Goal: Complete application form: Complete application form

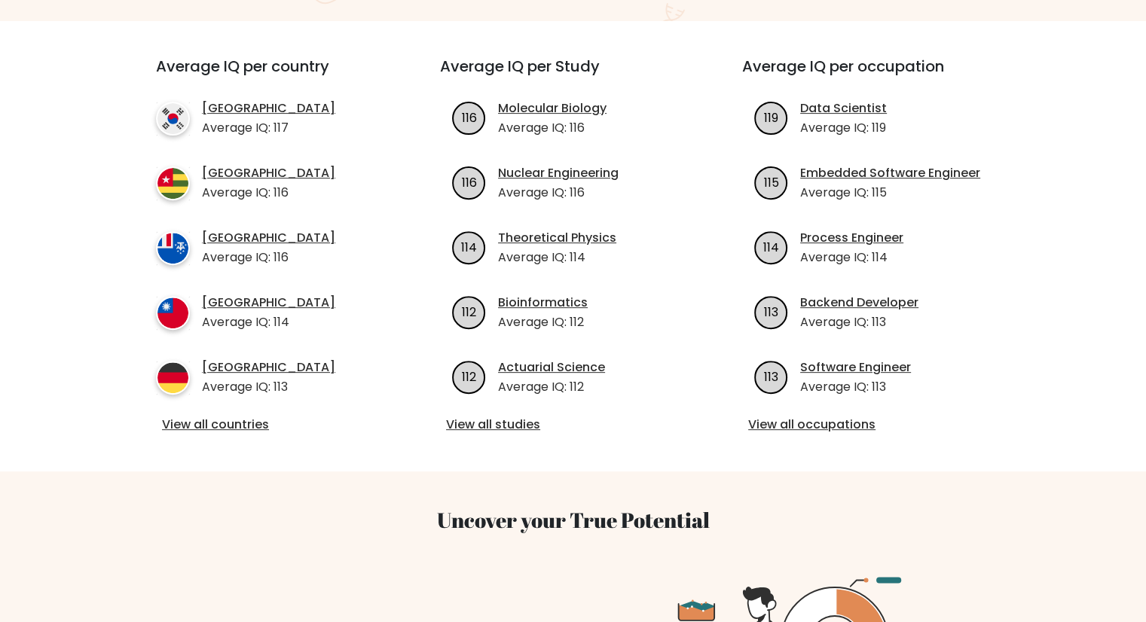
scroll to position [151, 0]
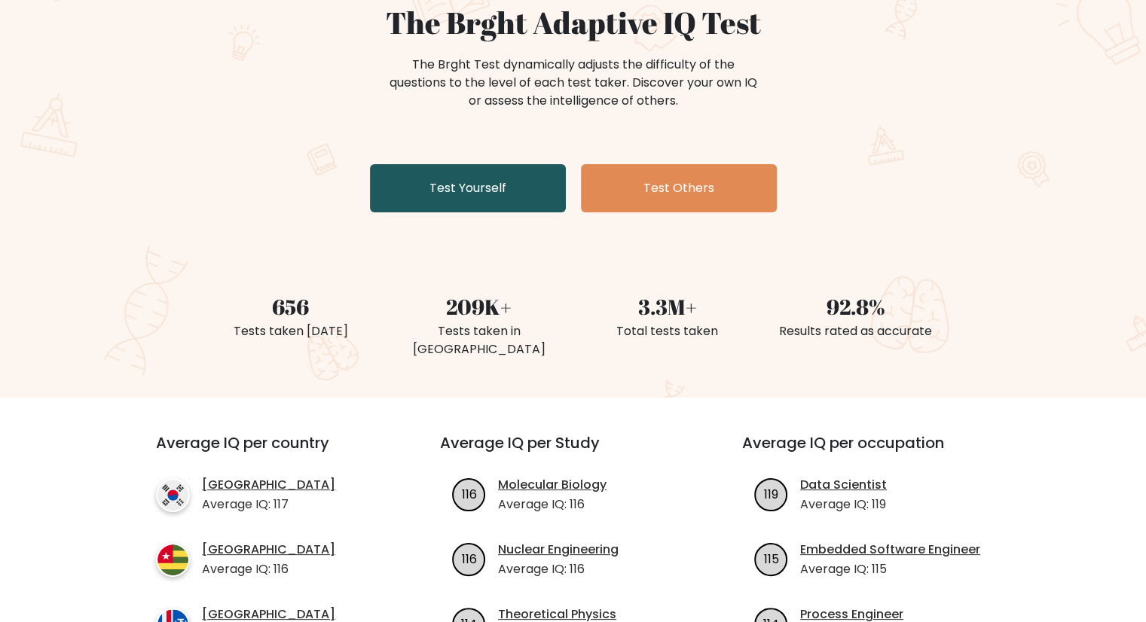
click at [500, 185] on link "Test Yourself" at bounding box center [468, 188] width 196 height 48
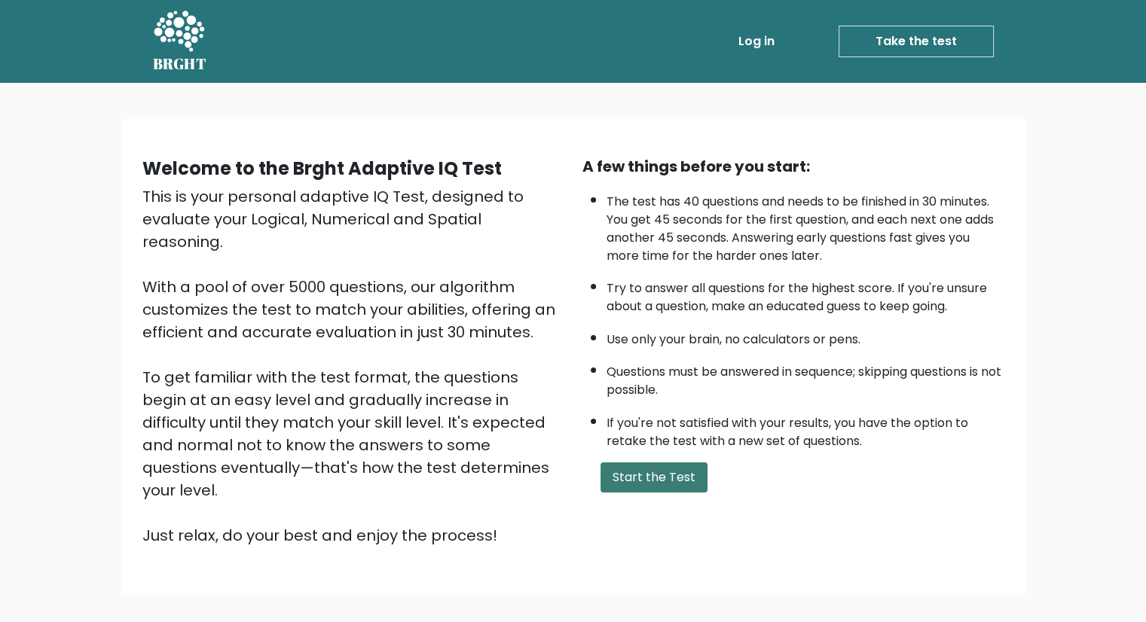
click at [632, 471] on button "Start the Test" at bounding box center [654, 478] width 107 height 30
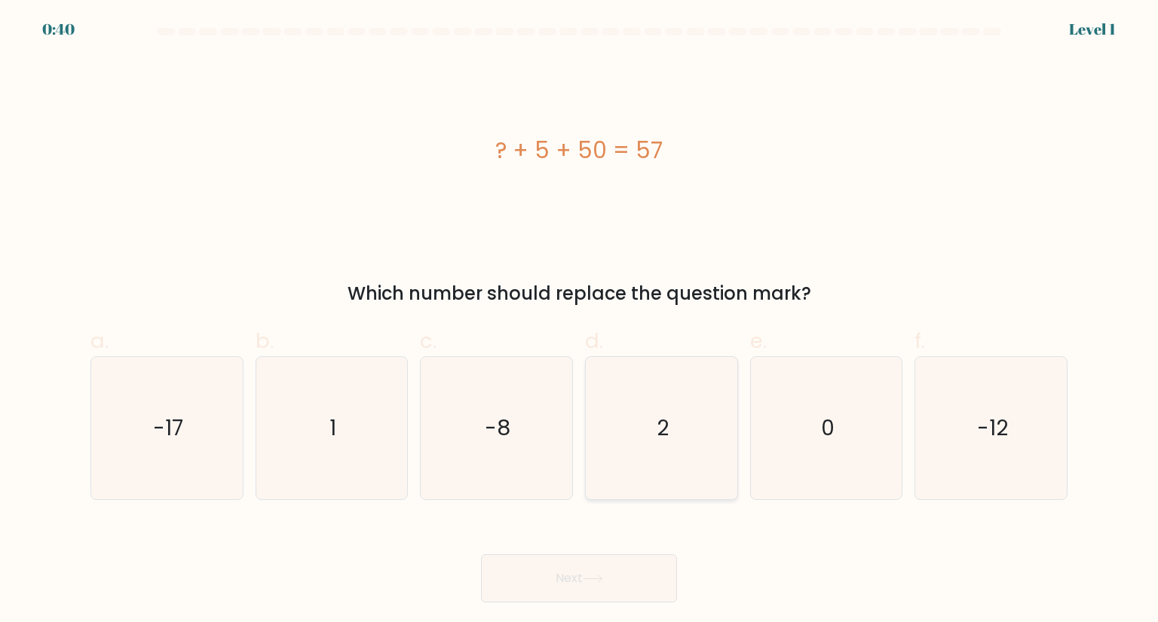
click at [734, 411] on div "2" at bounding box center [661, 427] width 153 height 143
click at [580, 321] on input "d. 2" at bounding box center [579, 316] width 1 height 10
radio input "true"
click at [551, 574] on button "Next" at bounding box center [579, 579] width 196 height 48
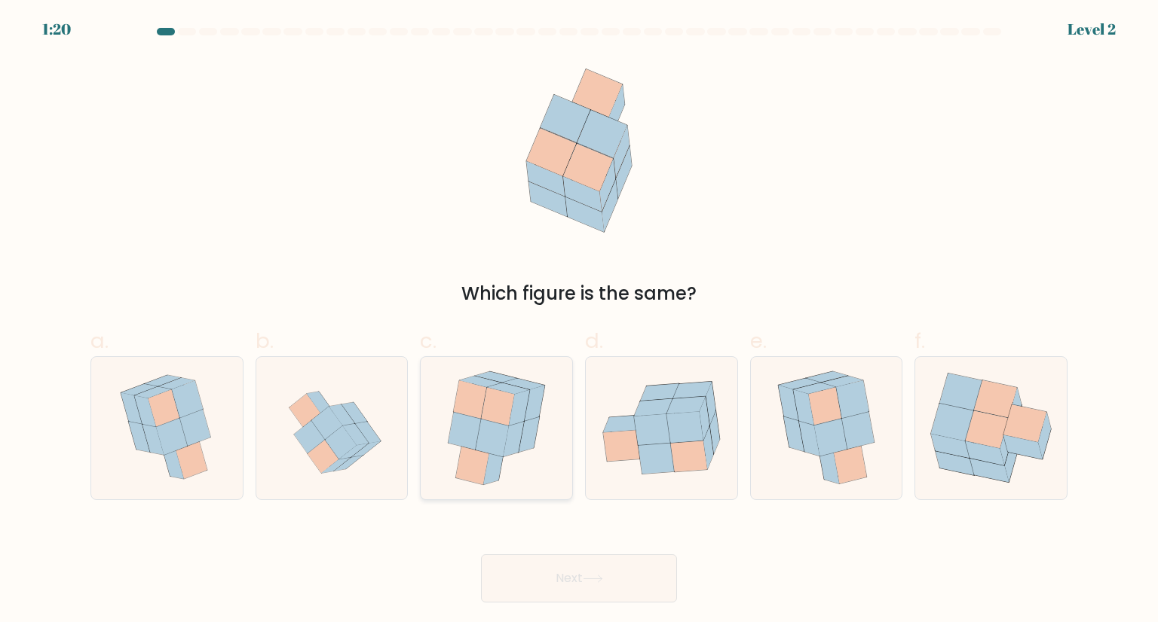
click at [482, 424] on icon at bounding box center [492, 438] width 33 height 38
click at [579, 321] on input "c." at bounding box center [579, 316] width 1 height 10
radio input "true"
click at [558, 589] on button "Next" at bounding box center [579, 579] width 196 height 48
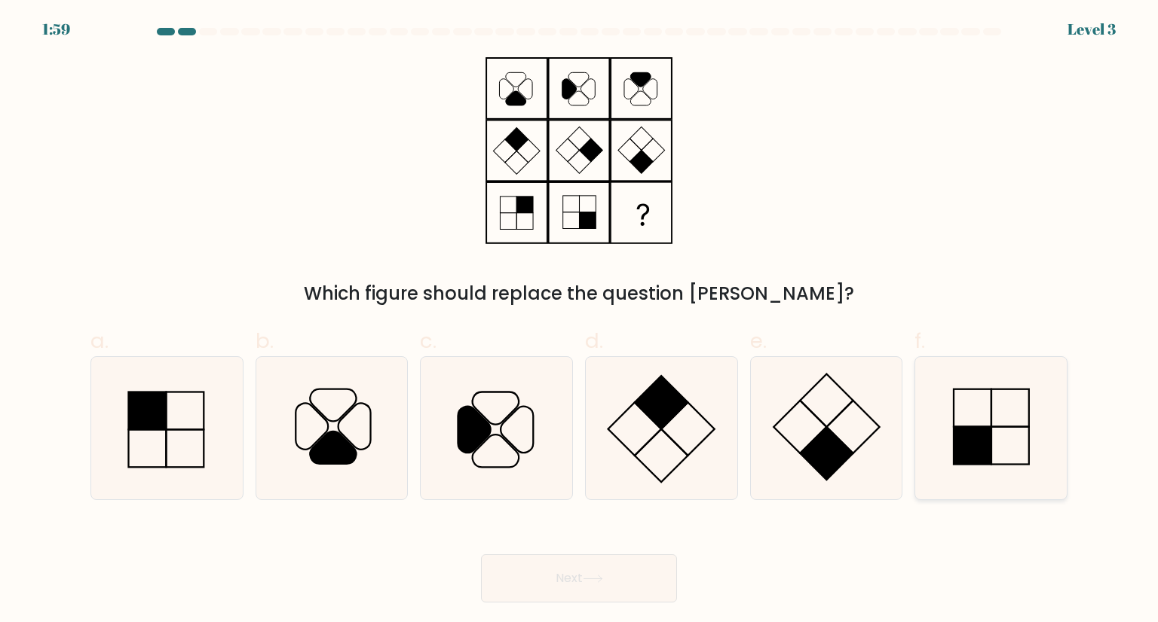
click at [983, 435] on rect at bounding box center [972, 446] width 38 height 38
click at [580, 321] on input "f." at bounding box center [579, 316] width 1 height 10
radio input "true"
click at [577, 581] on button "Next" at bounding box center [579, 579] width 196 height 48
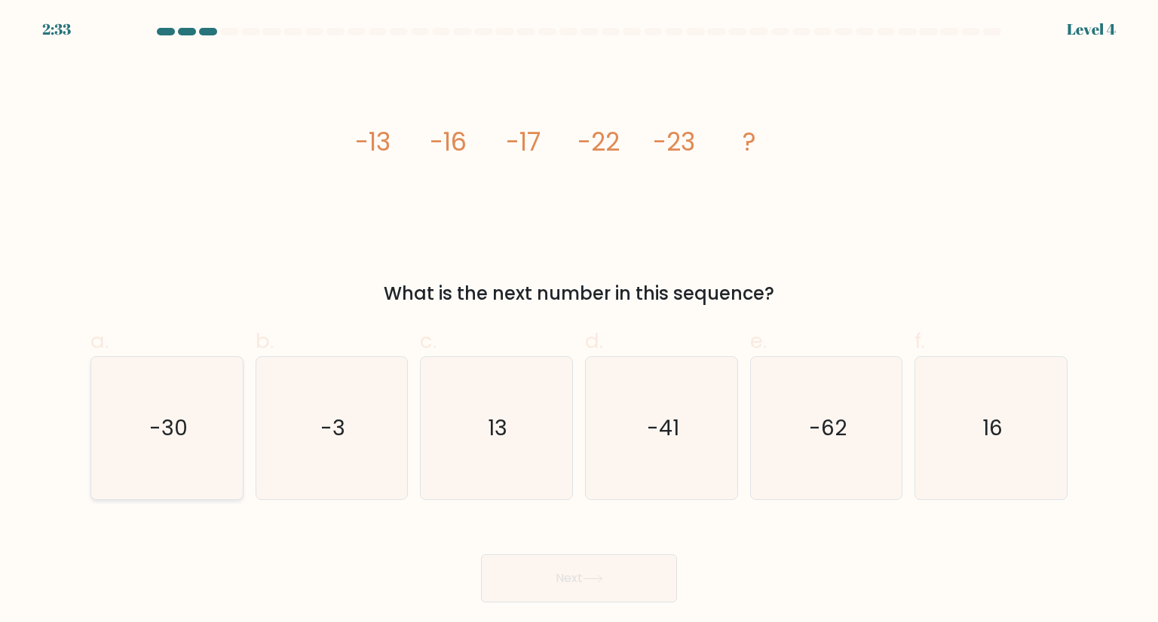
click at [198, 436] on icon "-30" at bounding box center [167, 428] width 142 height 142
click at [579, 321] on input "a. -30" at bounding box center [579, 316] width 1 height 10
radio input "true"
click at [614, 591] on button "Next" at bounding box center [579, 579] width 196 height 48
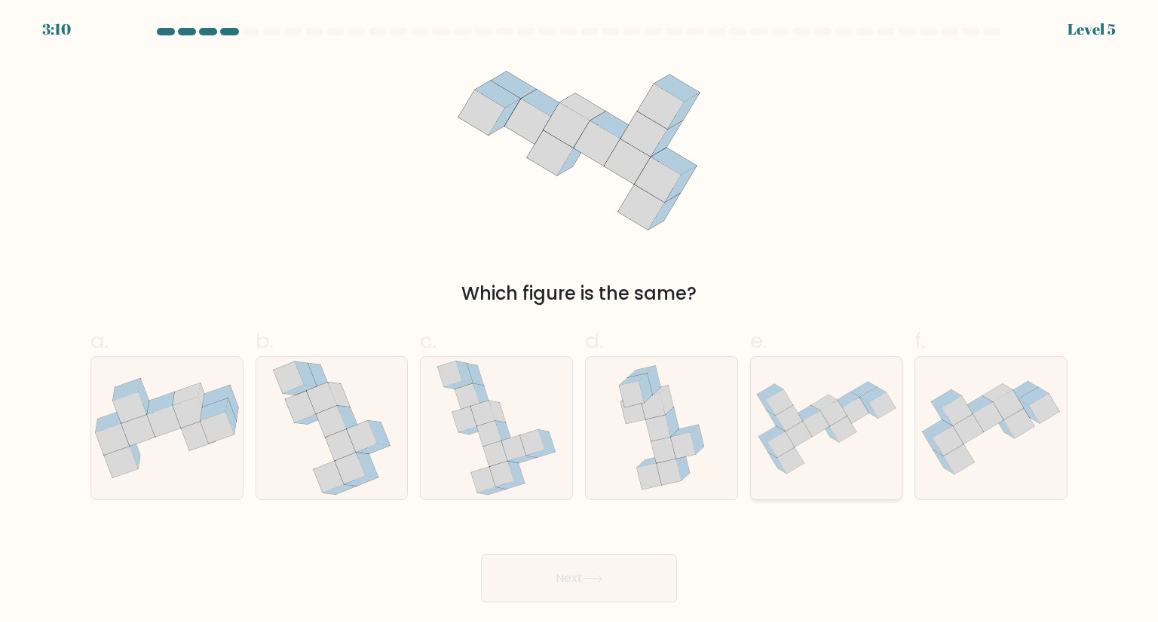
click at [858, 459] on icon at bounding box center [826, 428] width 151 height 109
click at [580, 321] on input "e." at bounding box center [579, 316] width 1 height 10
radio input "true"
click at [540, 584] on button "Next" at bounding box center [579, 579] width 196 height 48
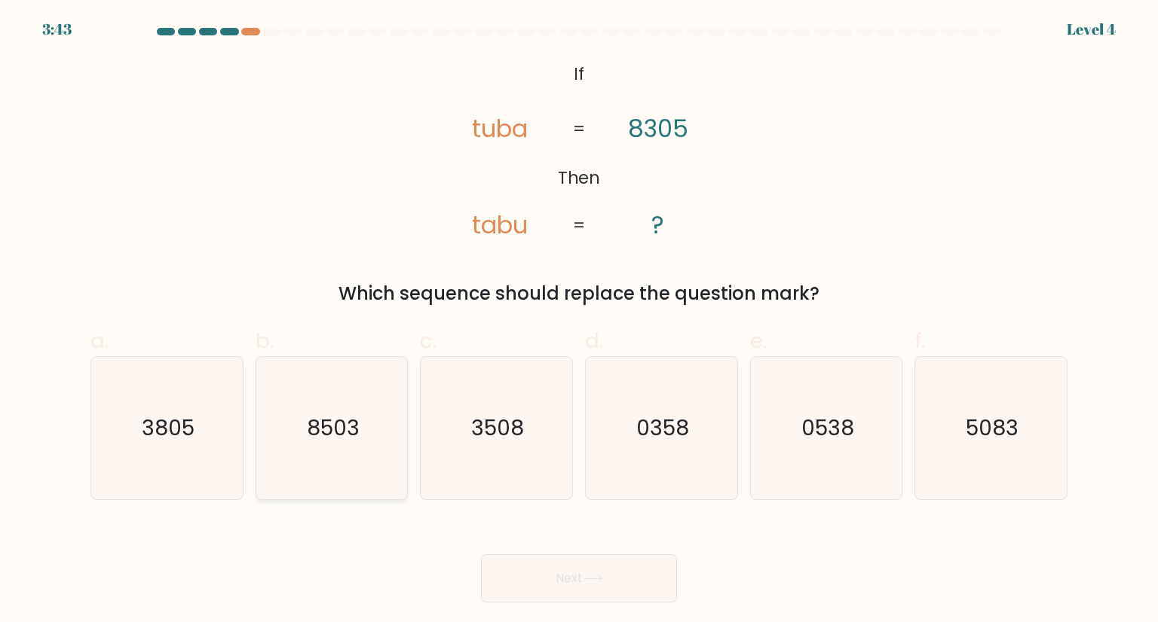
click at [335, 441] on text "8503" at bounding box center [333, 428] width 53 height 30
click at [579, 321] on input "b. 8503" at bounding box center [579, 316] width 1 height 10
radio input "true"
click at [614, 567] on button "Next" at bounding box center [579, 579] width 196 height 48
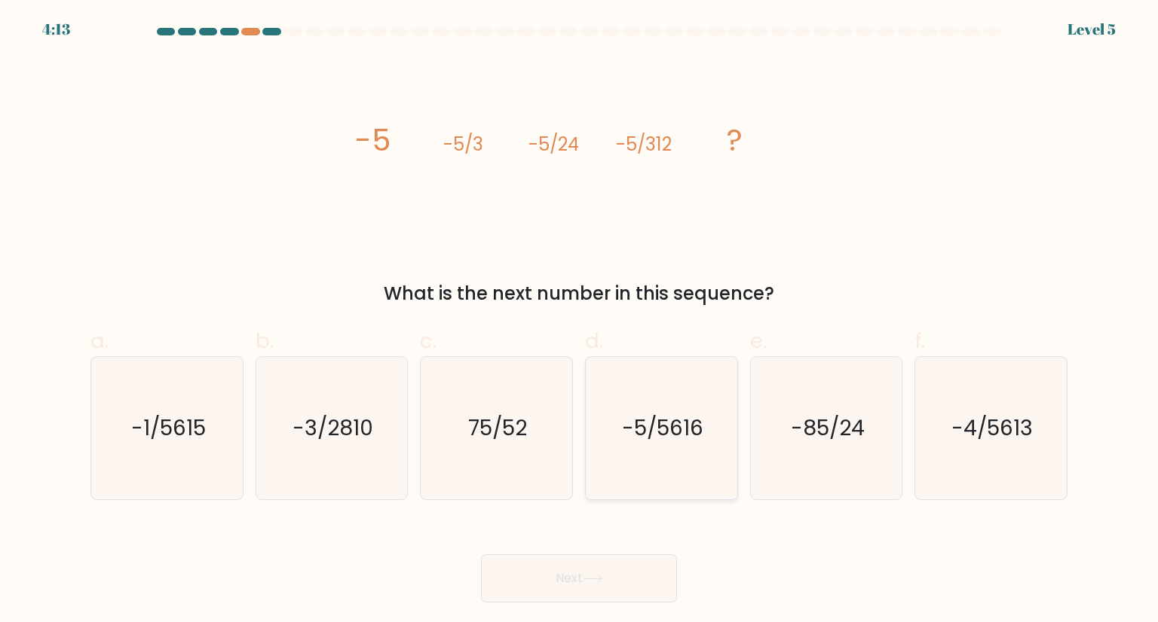
click at [673, 450] on icon "-5/5616" at bounding box center [661, 428] width 142 height 142
click at [580, 321] on input "d. -5/5616" at bounding box center [579, 316] width 1 height 10
radio input "true"
click at [609, 572] on button "Next" at bounding box center [579, 579] width 196 height 48
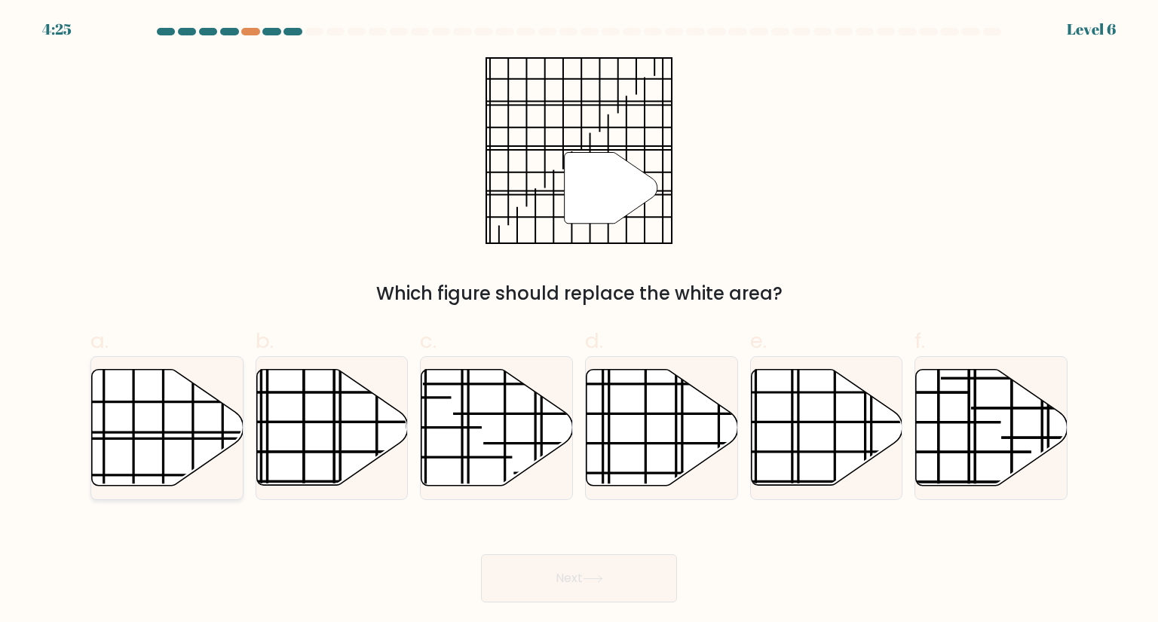
click at [189, 417] on icon at bounding box center [167, 428] width 151 height 116
click at [579, 321] on input "a." at bounding box center [579, 316] width 1 height 10
radio input "true"
click at [604, 561] on button "Next" at bounding box center [579, 579] width 196 height 48
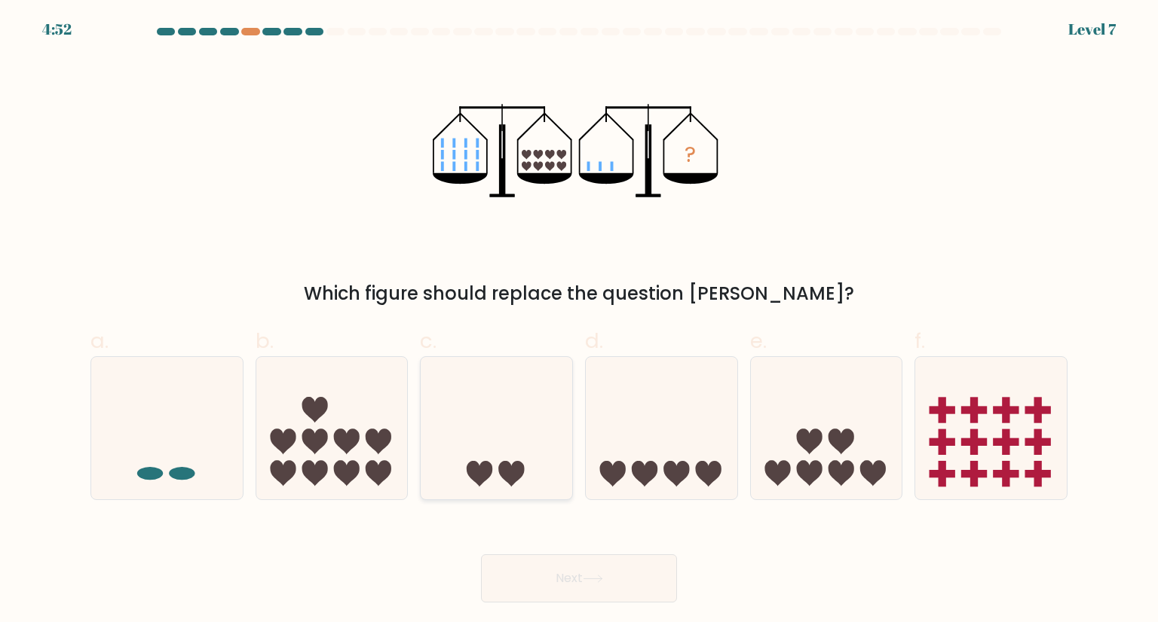
click at [486, 408] on icon at bounding box center [496, 428] width 151 height 125
click at [579, 321] on input "c." at bounding box center [579, 316] width 1 height 10
radio input "true"
click at [637, 574] on button "Next" at bounding box center [579, 579] width 196 height 48
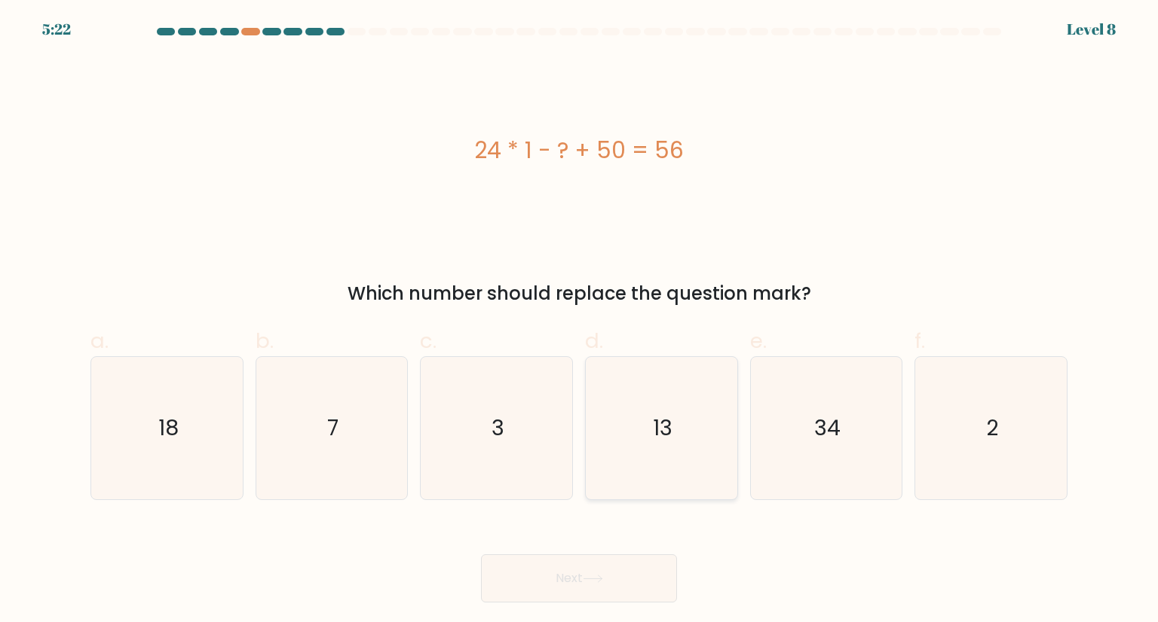
click at [653, 396] on icon "13" at bounding box center [661, 428] width 142 height 142
click at [580, 321] on input "d. 13" at bounding box center [579, 316] width 1 height 10
radio input "true"
click at [620, 560] on button "Next" at bounding box center [579, 579] width 196 height 48
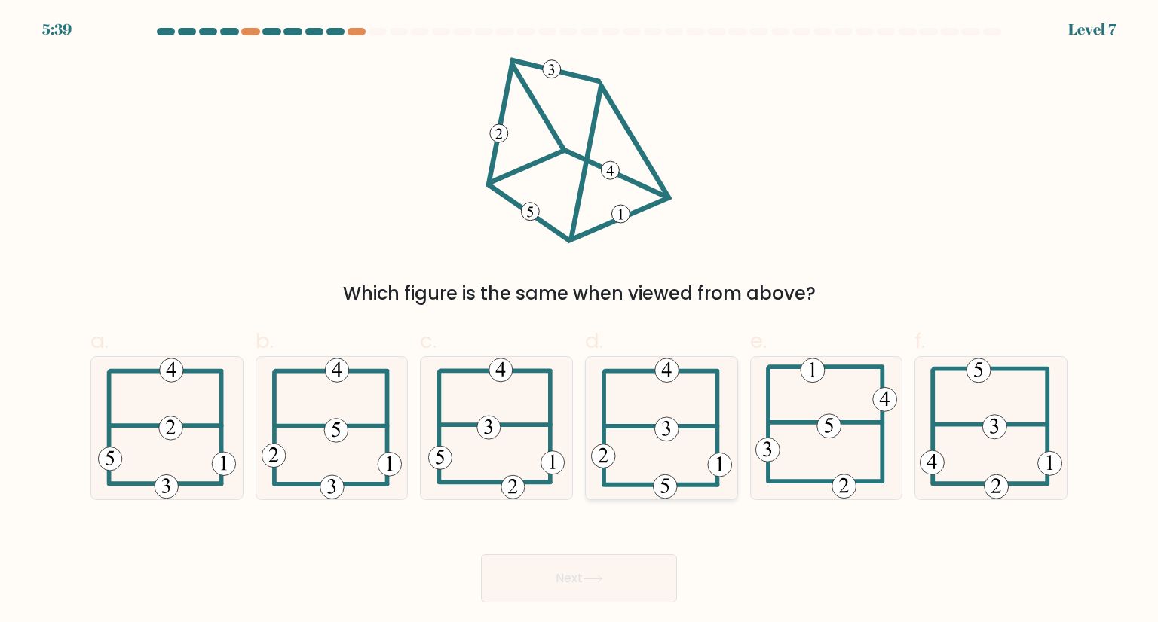
click at [687, 408] on icon at bounding box center [661, 428] width 141 height 142
click at [580, 321] on input "d." at bounding box center [579, 316] width 1 height 10
radio input "true"
click at [568, 555] on button "Next" at bounding box center [579, 579] width 196 height 48
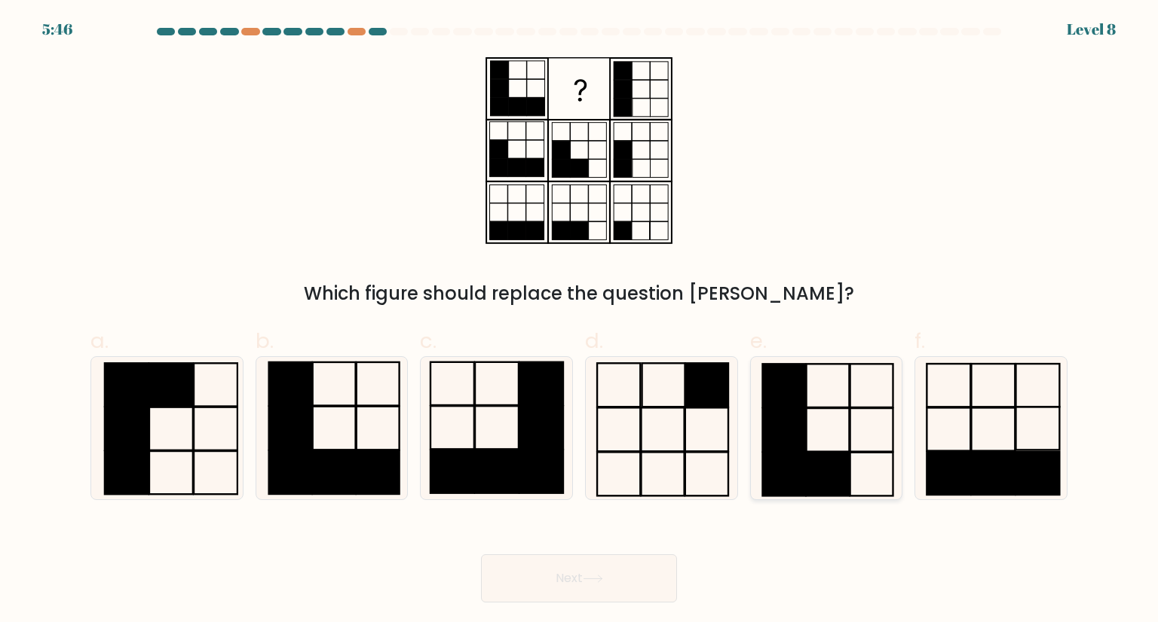
click at [823, 468] on rect at bounding box center [827, 475] width 43 height 44
click at [580, 321] on input "e." at bounding box center [579, 316] width 1 height 10
radio input "true"
click at [633, 567] on button "Next" at bounding box center [579, 579] width 196 height 48
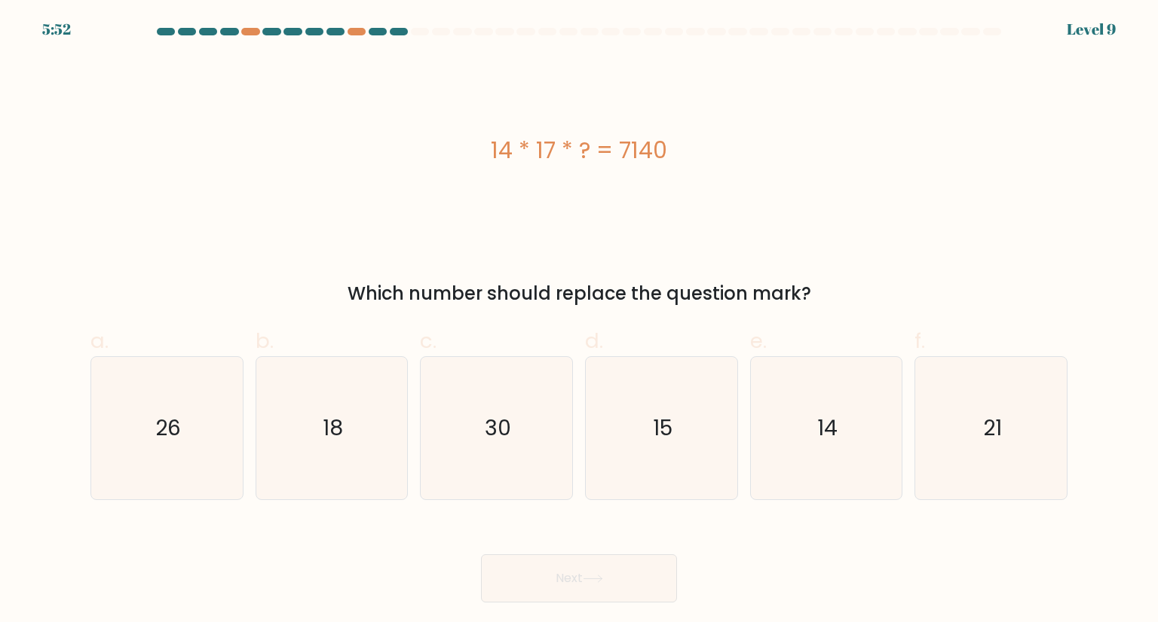
click at [1092, 158] on form "a." at bounding box center [579, 315] width 1158 height 575
click at [518, 444] on icon "30" at bounding box center [496, 428] width 142 height 142
click at [579, 321] on input "c. 30" at bounding box center [579, 316] width 1 height 10
radio input "true"
click at [591, 564] on button "Next" at bounding box center [579, 579] width 196 height 48
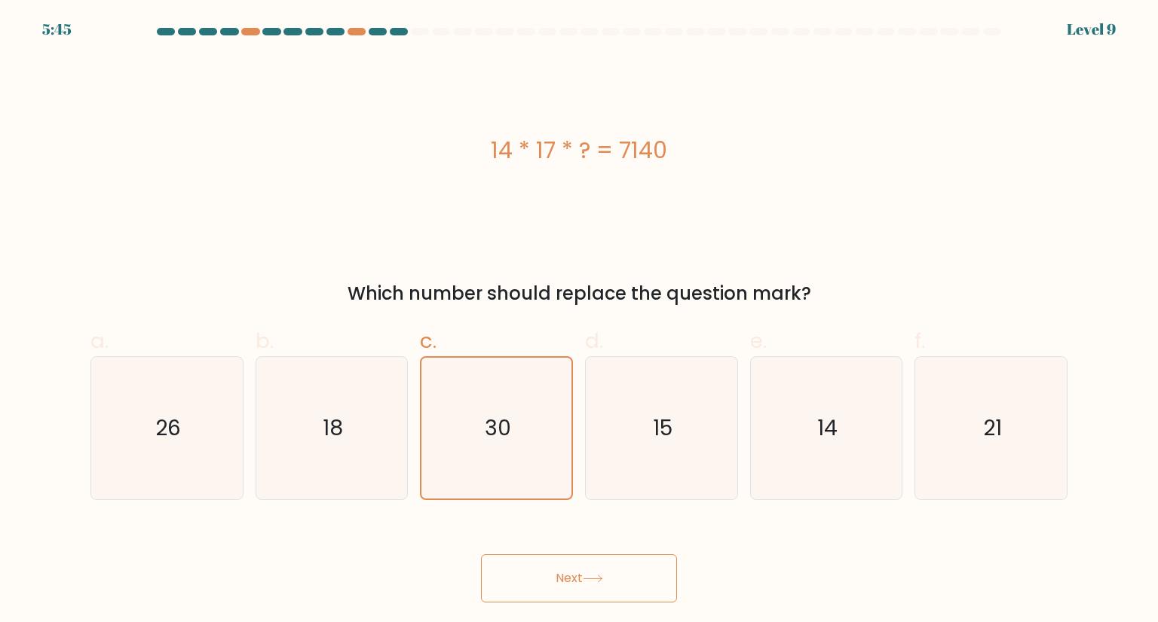
click at [537, 580] on button "Next" at bounding box center [579, 579] width 196 height 48
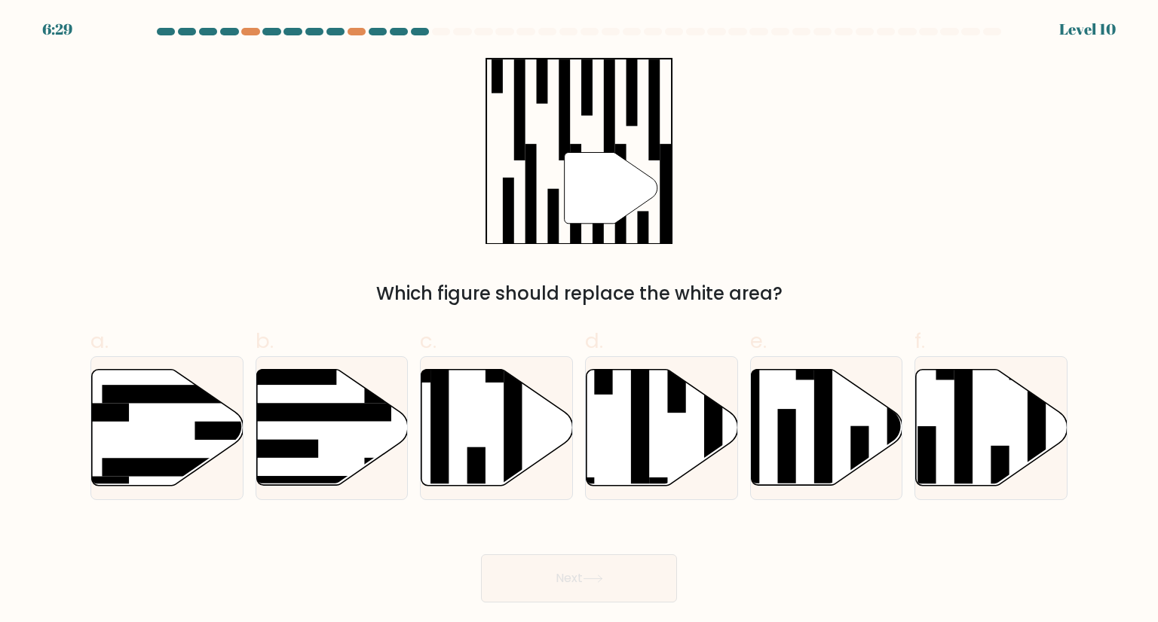
click at [839, 258] on div "" Which figure should replace the white area?" at bounding box center [578, 182] width 995 height 250
click at [454, 442] on icon at bounding box center [496, 428] width 151 height 116
click at [579, 321] on input "c." at bounding box center [579, 316] width 1 height 10
radio input "true"
click at [658, 571] on button "Next" at bounding box center [579, 579] width 196 height 48
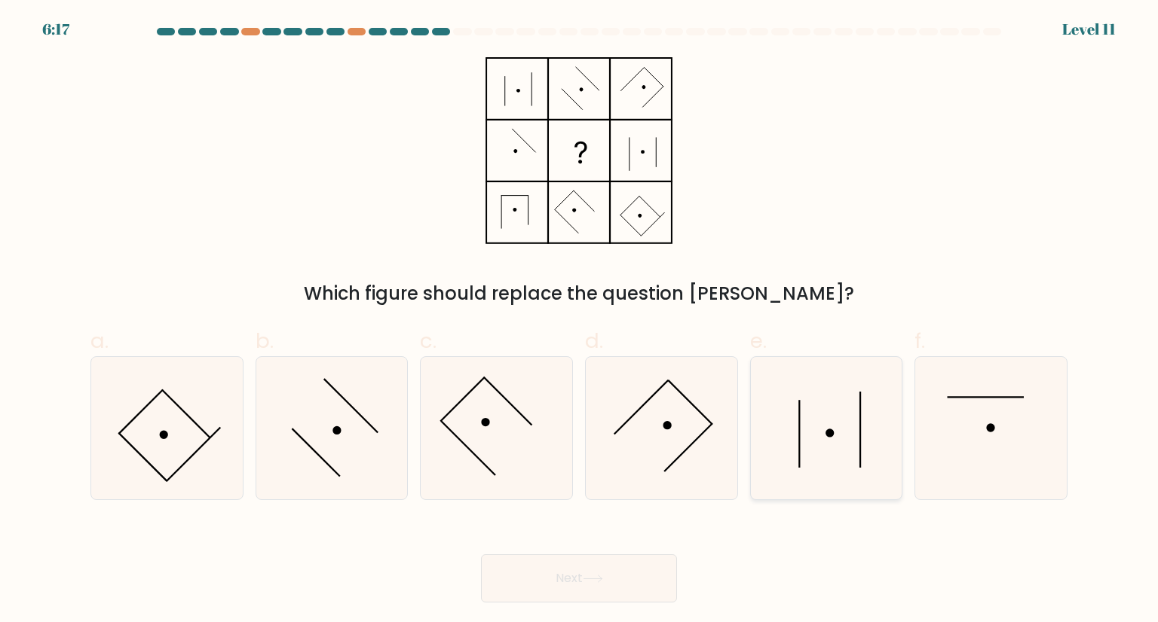
click at [819, 418] on icon at bounding box center [826, 428] width 142 height 142
click at [580, 321] on input "e." at bounding box center [579, 316] width 1 height 10
radio input "true"
click at [988, 431] on circle at bounding box center [990, 428] width 8 height 8
click at [580, 321] on input "f." at bounding box center [579, 316] width 1 height 10
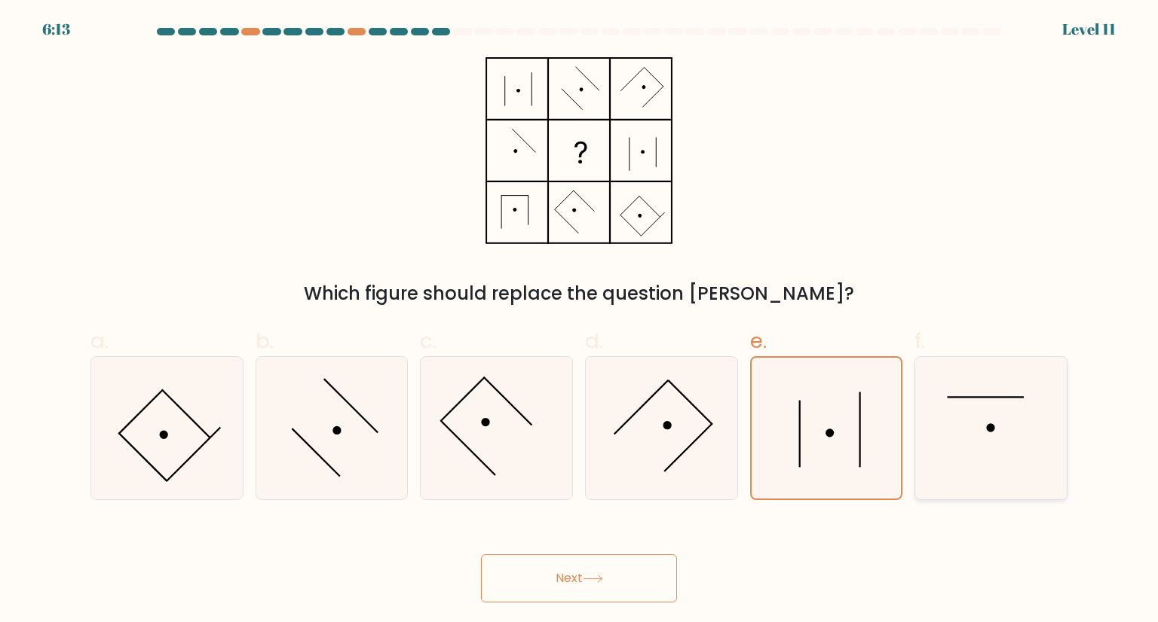
radio input "true"
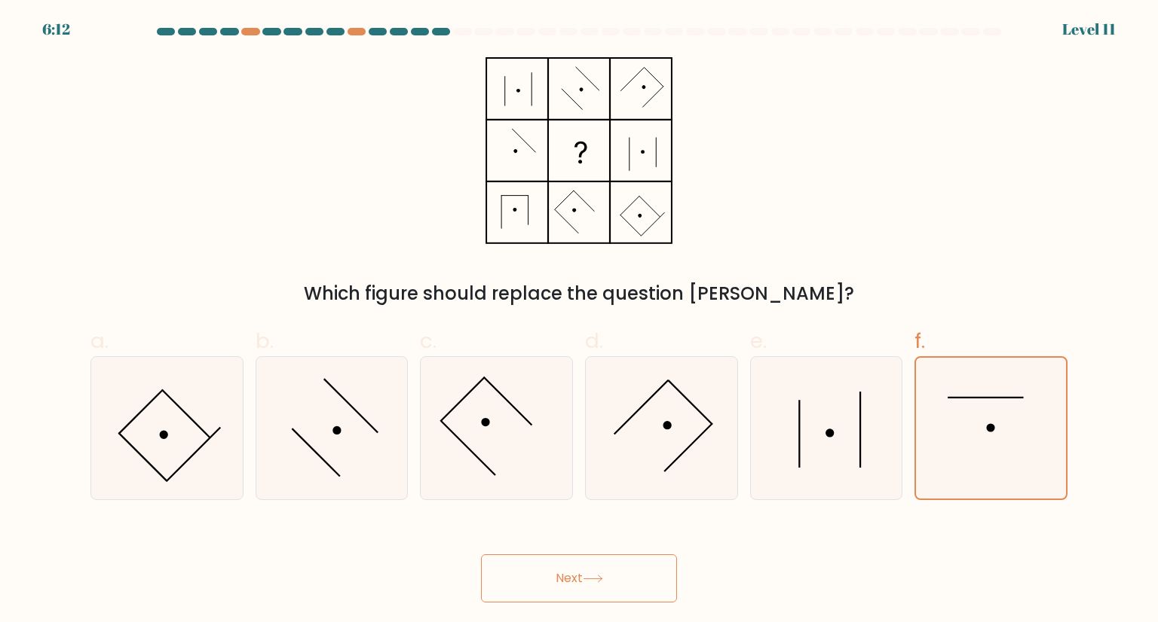
click at [579, 586] on button "Next" at bounding box center [579, 579] width 196 height 48
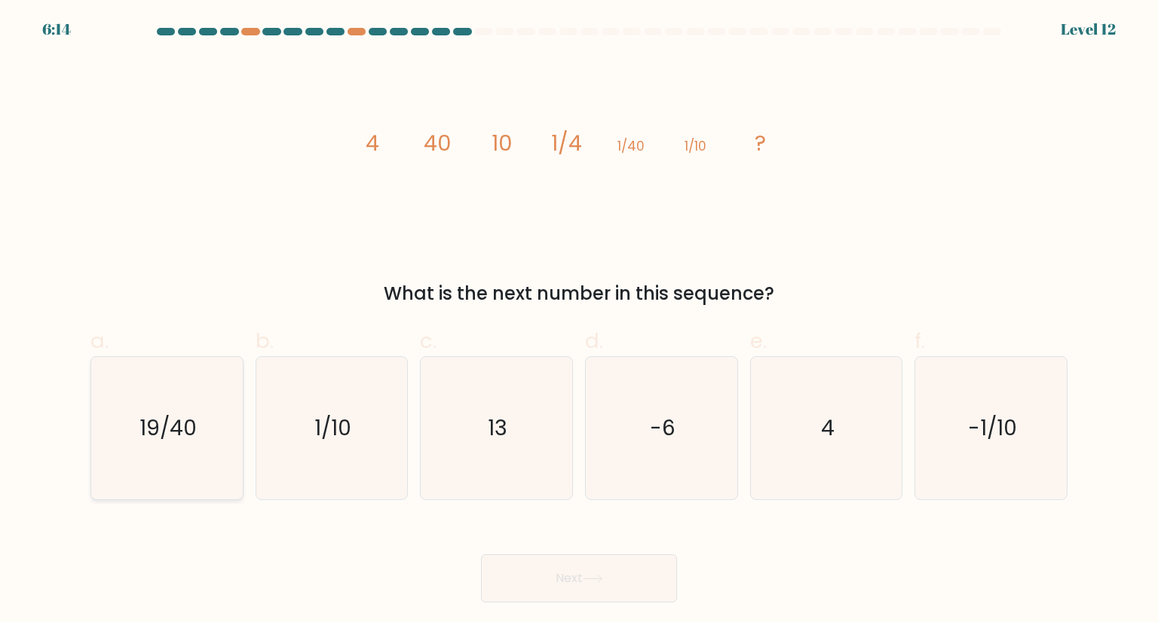
click at [176, 463] on icon "19/40" at bounding box center [167, 428] width 142 height 142
click at [579, 321] on input "a. 19/40" at bounding box center [579, 316] width 1 height 10
radio input "true"
click at [585, 574] on button "Next" at bounding box center [579, 579] width 196 height 48
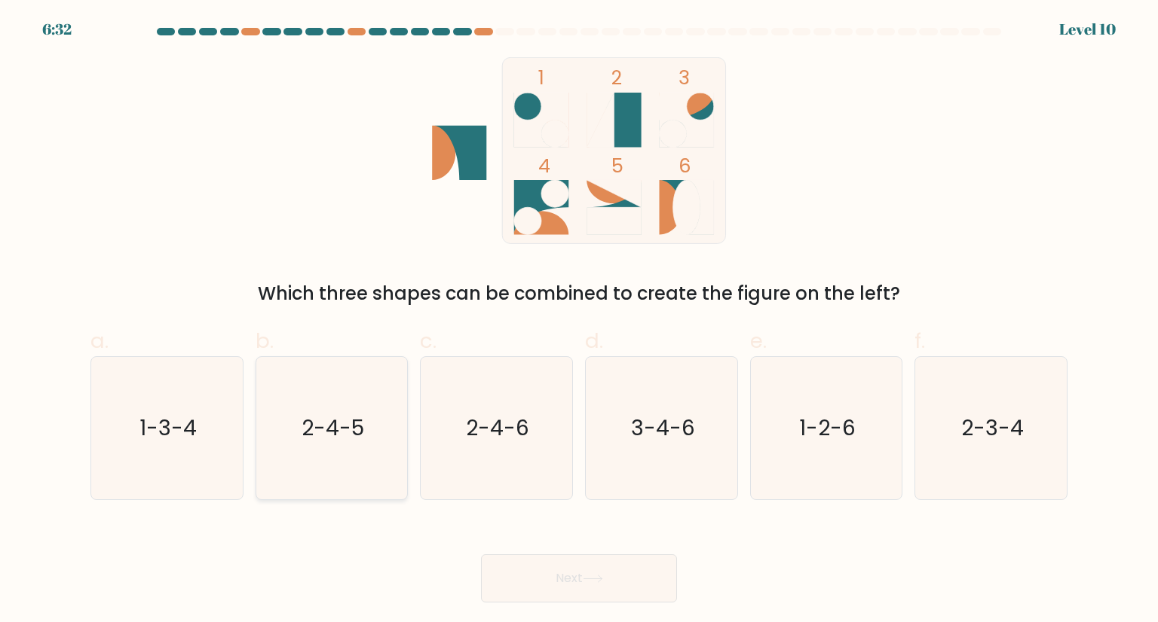
click at [350, 438] on text "2-4-5" at bounding box center [332, 428] width 63 height 30
click at [579, 321] on input "b. 2-4-5" at bounding box center [579, 316] width 1 height 10
radio input "true"
click at [607, 572] on button "Next" at bounding box center [579, 579] width 196 height 48
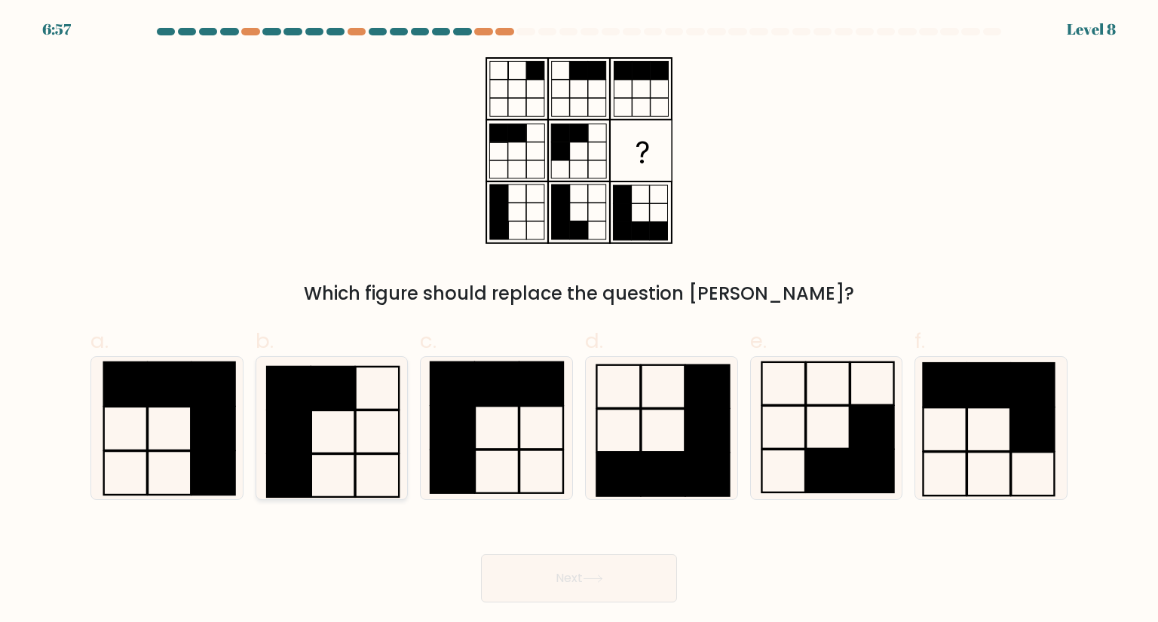
click at [344, 426] on icon at bounding box center [332, 428] width 142 height 142
click at [579, 321] on input "b." at bounding box center [579, 316] width 1 height 10
radio input "true"
click at [549, 580] on button "Next" at bounding box center [579, 579] width 196 height 48
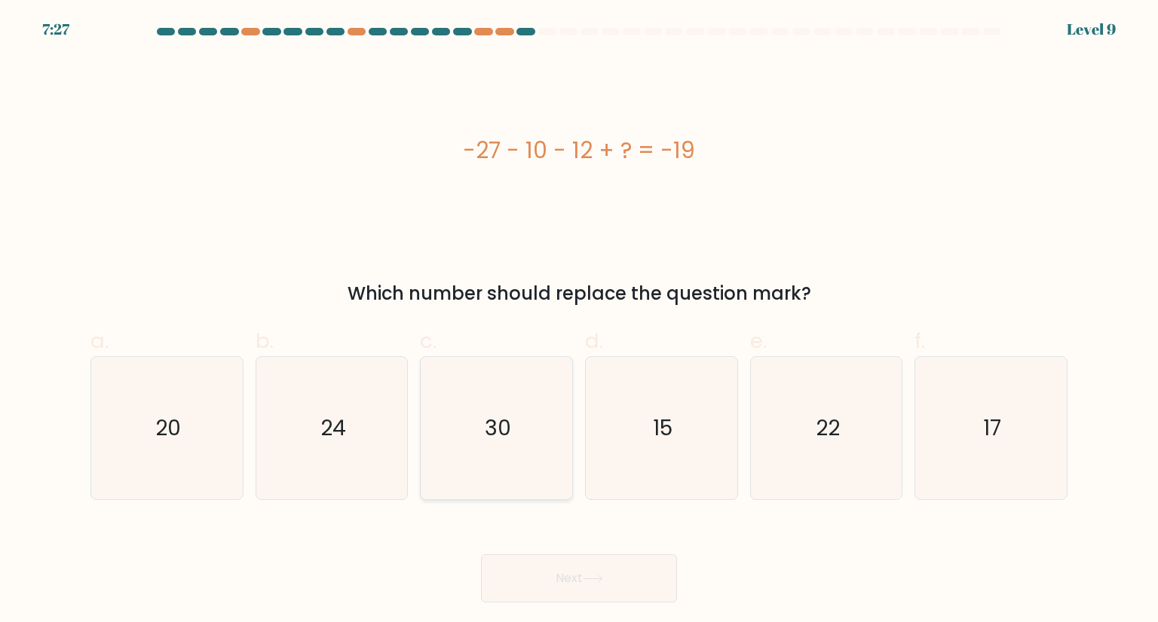
click at [491, 411] on icon "30" at bounding box center [496, 428] width 142 height 142
click at [579, 321] on input "c. 30" at bounding box center [579, 316] width 1 height 10
radio input "true"
click at [559, 587] on button "Next" at bounding box center [579, 579] width 196 height 48
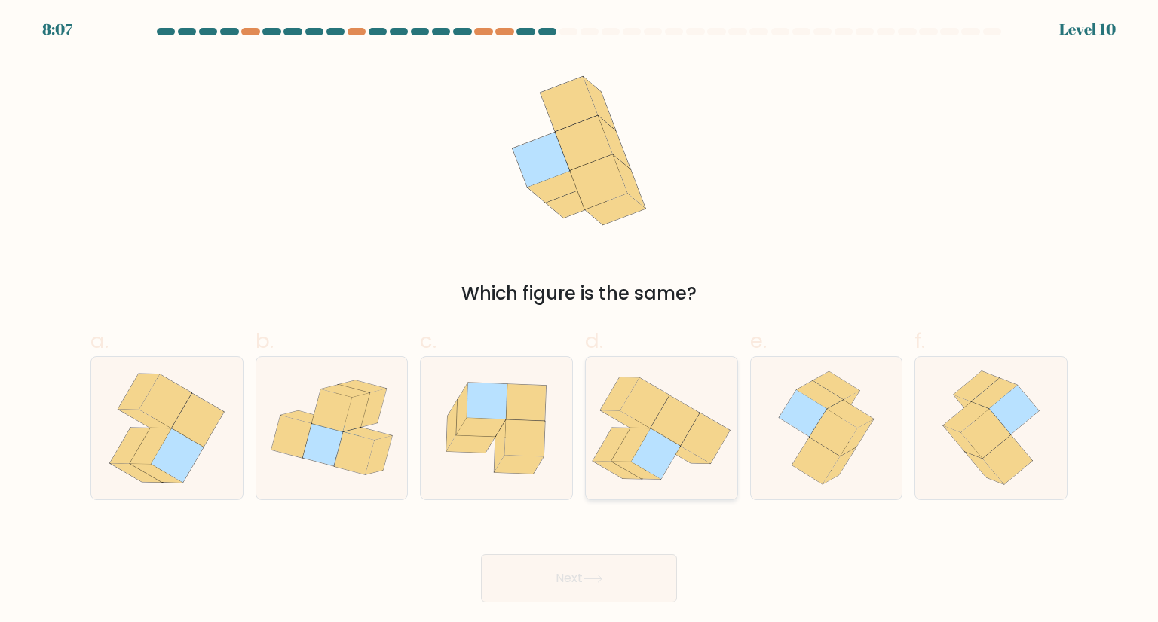
click at [642, 471] on icon at bounding box center [636, 470] width 49 height 17
click at [580, 321] on input "d." at bounding box center [579, 316] width 1 height 10
radio input "true"
click at [616, 558] on button "Next" at bounding box center [579, 579] width 196 height 48
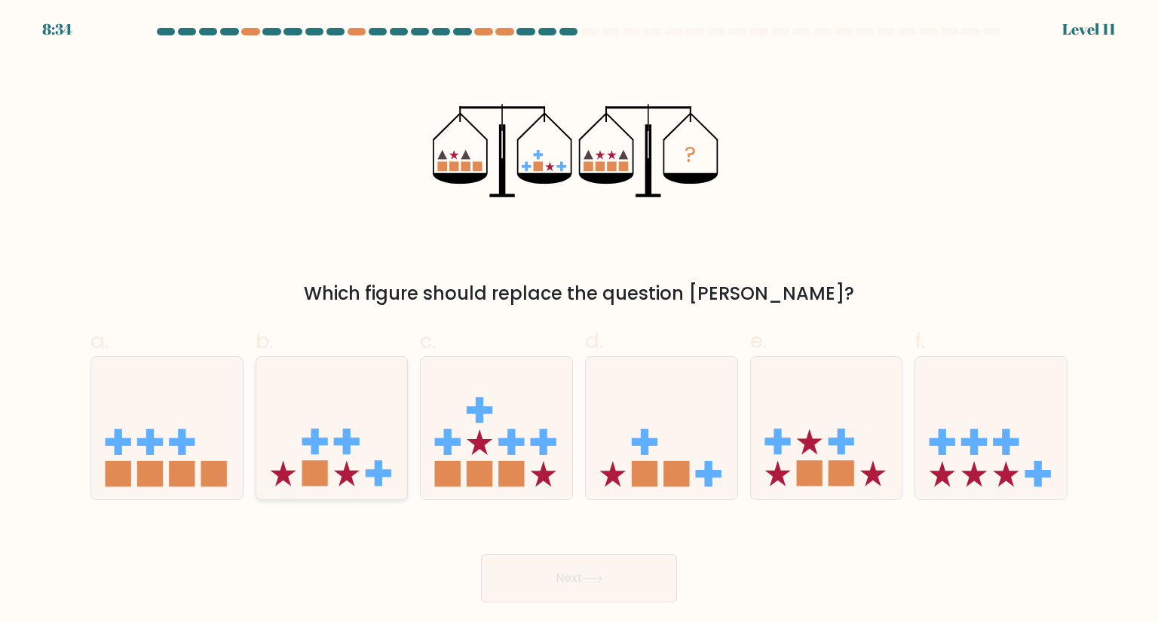
click at [371, 411] on icon at bounding box center [331, 428] width 151 height 125
click at [579, 321] on input "b." at bounding box center [579, 316] width 1 height 10
radio input "true"
click at [606, 592] on button "Next" at bounding box center [579, 579] width 196 height 48
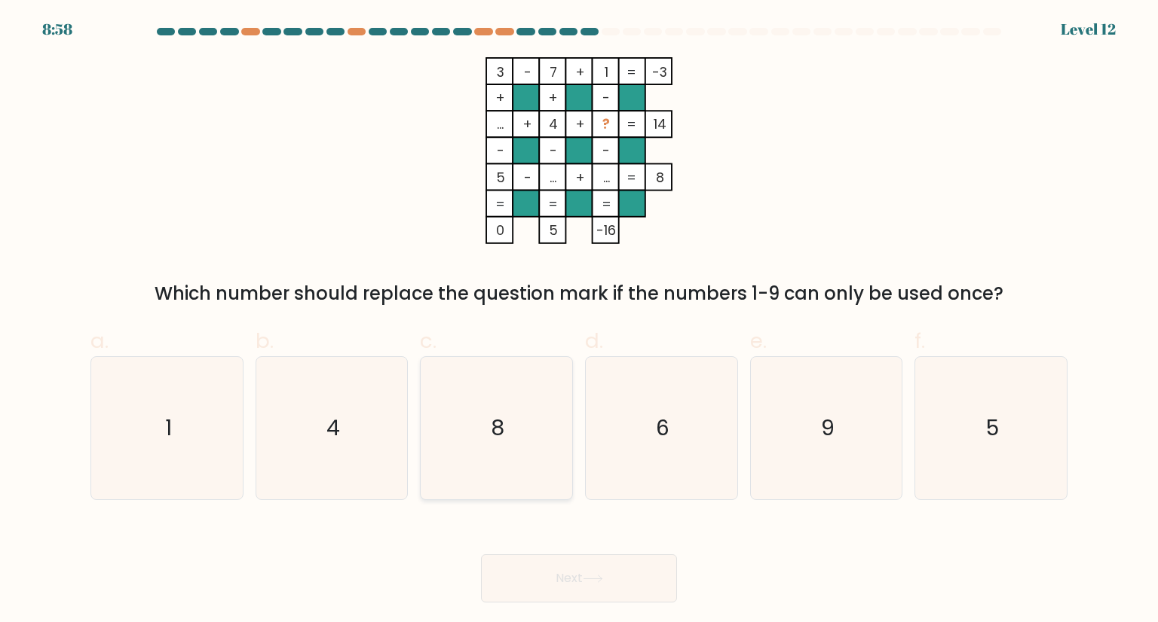
click at [509, 394] on icon "8" at bounding box center [496, 428] width 142 height 142
click at [579, 321] on input "c. 8" at bounding box center [579, 316] width 1 height 10
radio input "true"
click at [609, 600] on button "Next" at bounding box center [579, 579] width 196 height 48
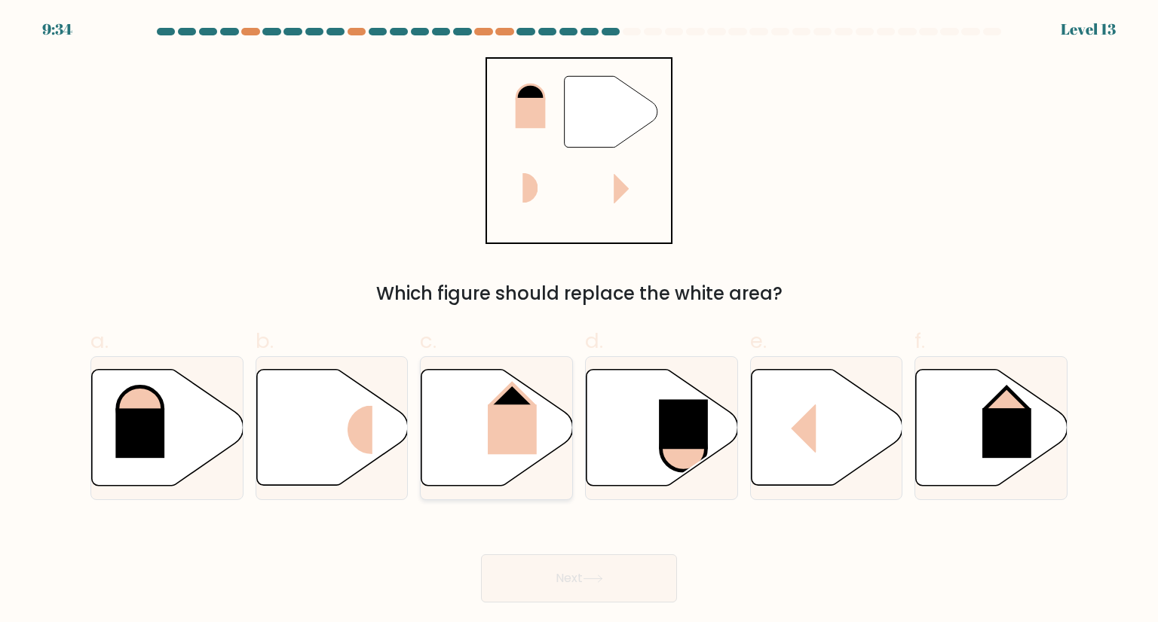
click at [470, 430] on icon at bounding box center [496, 428] width 151 height 116
click at [579, 321] on input "c." at bounding box center [579, 316] width 1 height 10
radio input "true"
click at [556, 561] on button "Next" at bounding box center [579, 579] width 196 height 48
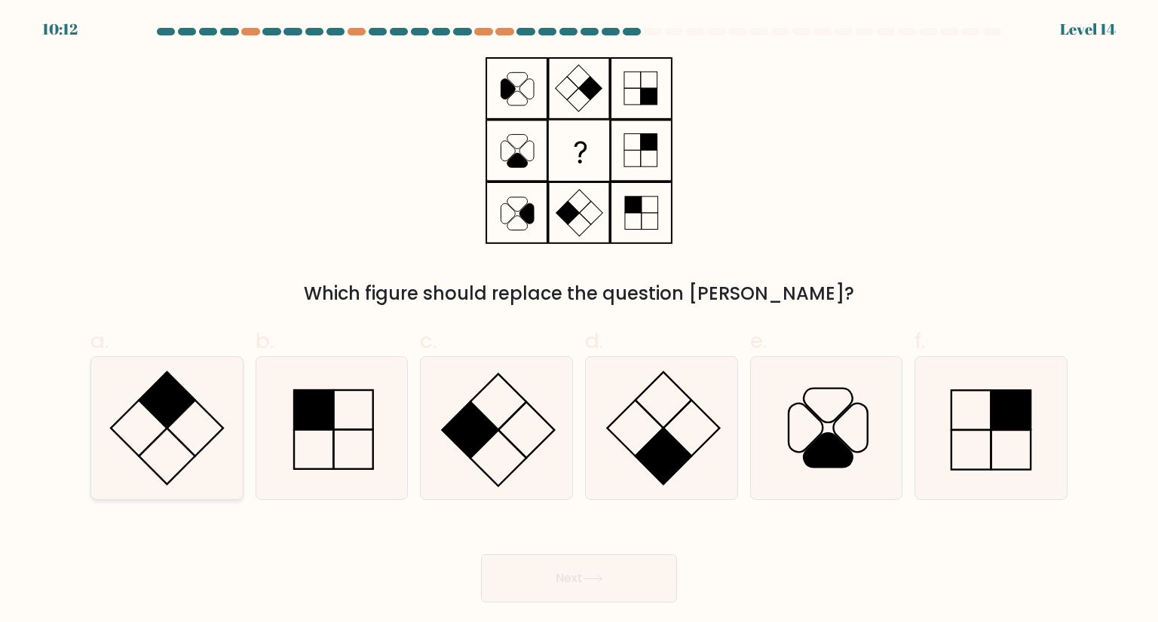
click at [170, 451] on icon at bounding box center [167, 428] width 142 height 142
click at [579, 321] on input "a." at bounding box center [579, 316] width 1 height 10
radio input "true"
click at [494, 571] on button "Next" at bounding box center [579, 579] width 196 height 48
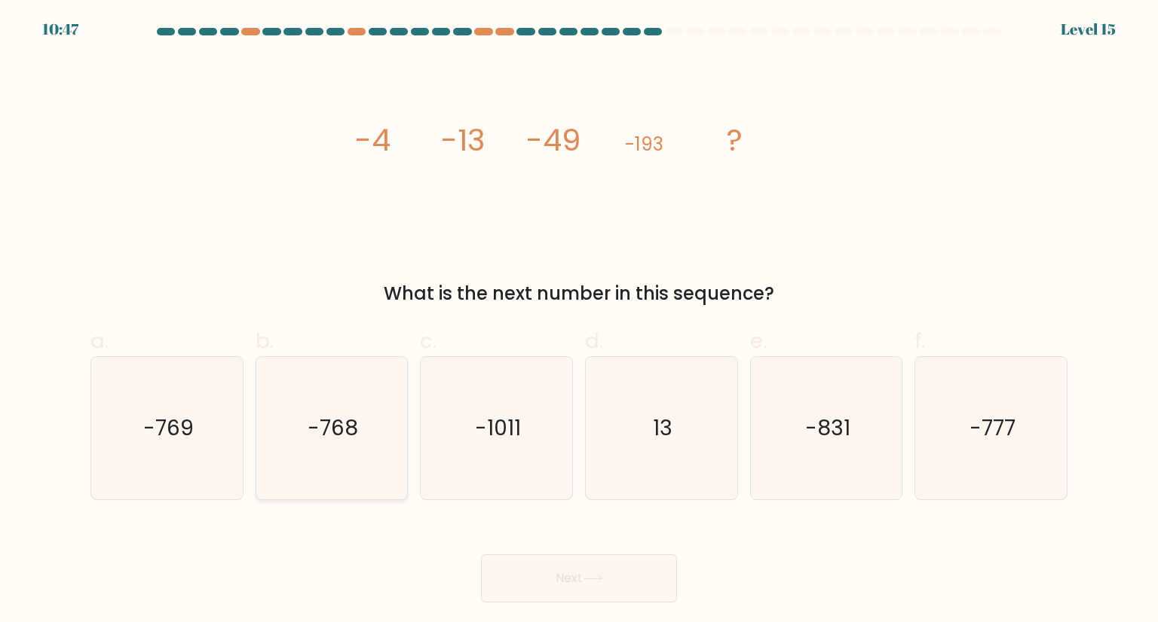
click at [367, 442] on icon "-768" at bounding box center [332, 428] width 142 height 142
click at [579, 321] on input "b. -768" at bounding box center [579, 316] width 1 height 10
radio input "true"
click at [542, 564] on button "Next" at bounding box center [579, 579] width 196 height 48
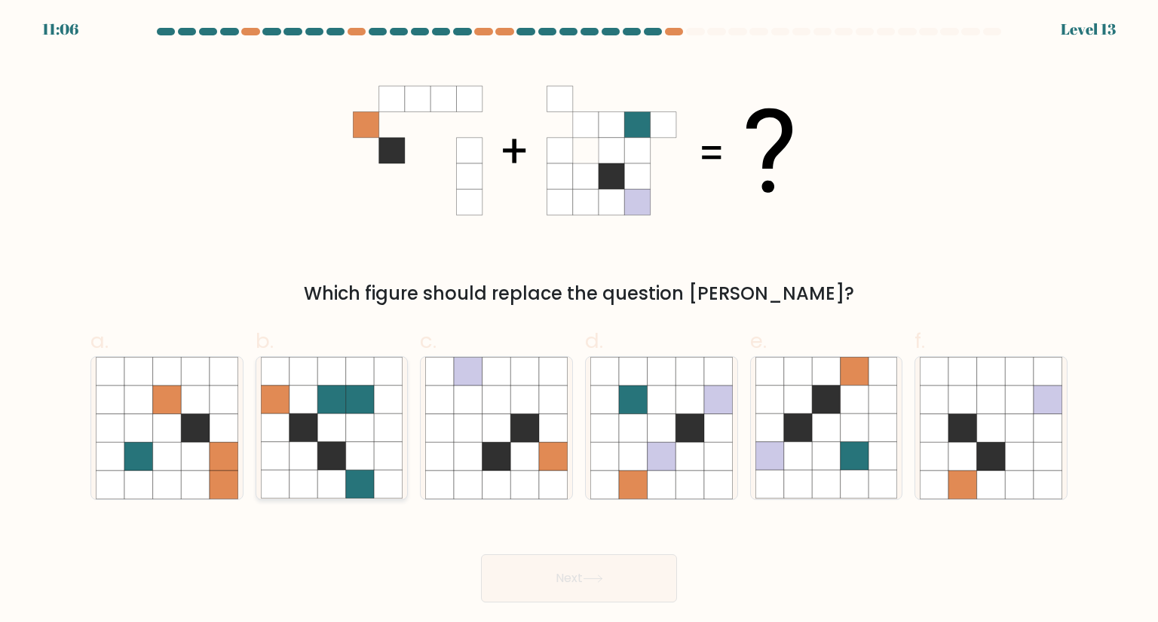
click at [320, 444] on icon at bounding box center [331, 456] width 29 height 29
click at [579, 321] on input "b." at bounding box center [579, 316] width 1 height 10
radio input "true"
click at [602, 580] on icon at bounding box center [593, 579] width 20 height 8
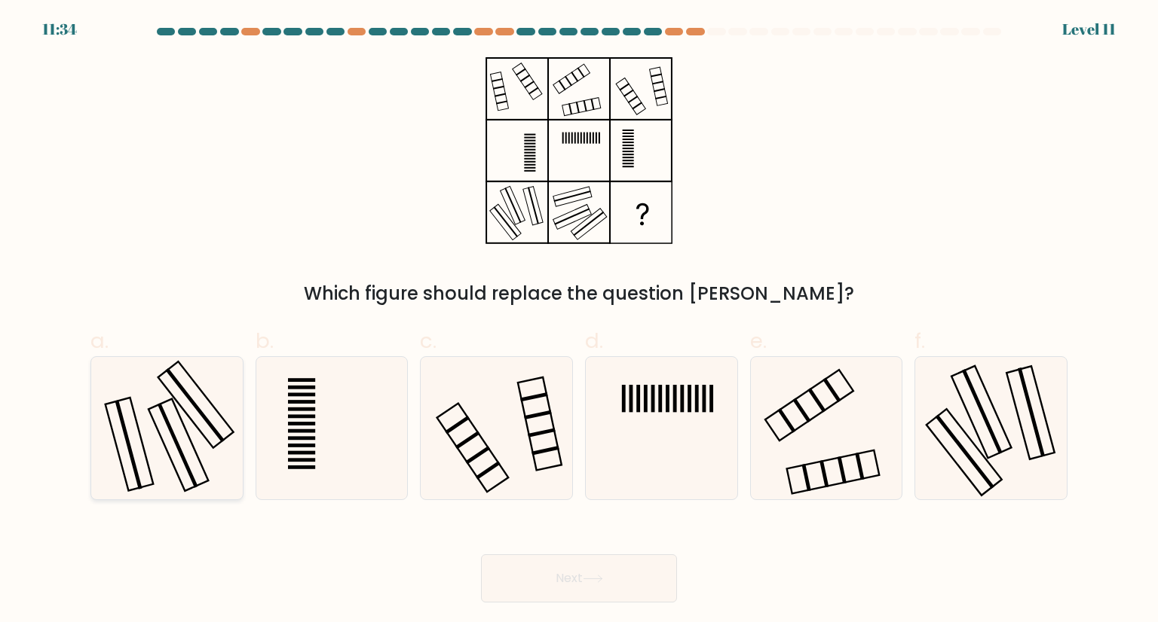
click at [216, 484] on icon at bounding box center [167, 428] width 142 height 142
click at [579, 321] on input "a." at bounding box center [579, 316] width 1 height 10
radio input "true"
click at [551, 577] on button "Next" at bounding box center [579, 579] width 196 height 48
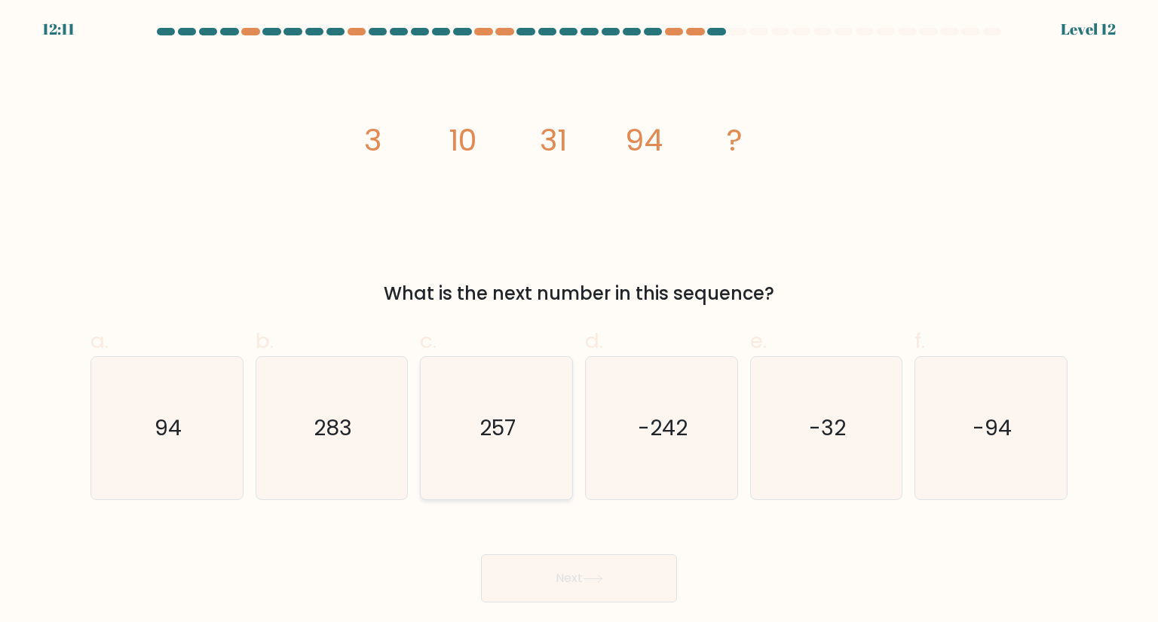
click at [500, 457] on icon "257" at bounding box center [496, 428] width 142 height 142
click at [579, 321] on input "c. 257" at bounding box center [579, 316] width 1 height 10
radio input "true"
click at [603, 580] on icon at bounding box center [593, 579] width 20 height 8
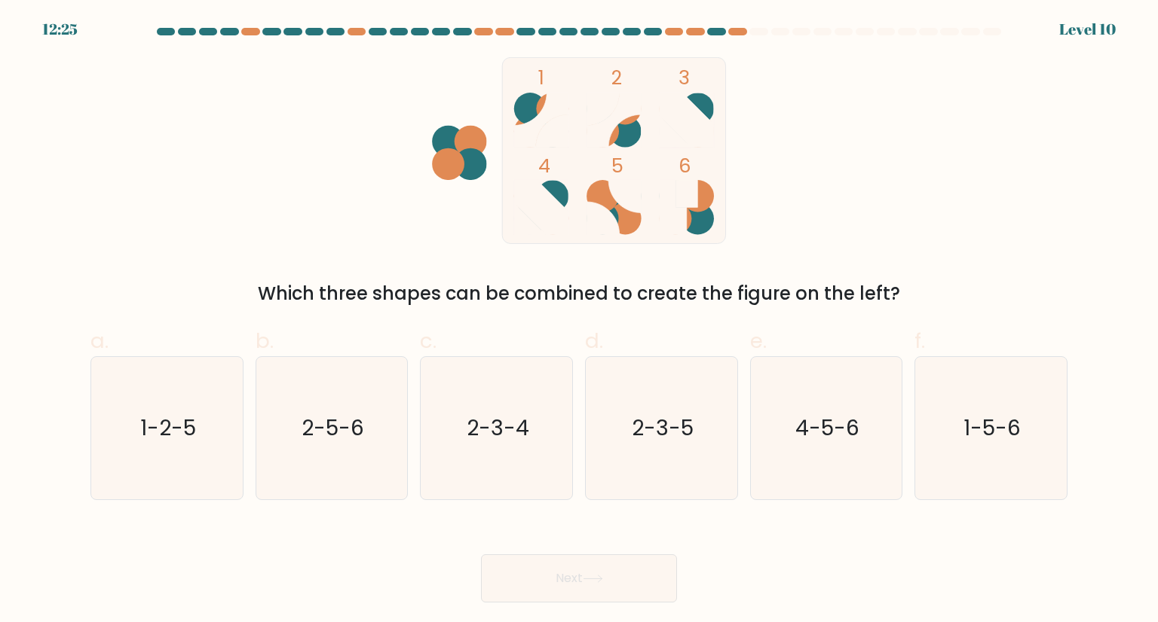
drag, startPoint x: 148, startPoint y: 451, endPoint x: 390, endPoint y: 522, distance: 252.3
click at [148, 451] on icon "1-2-5" at bounding box center [167, 428] width 142 height 142
click at [579, 321] on input "a. 1-2-5" at bounding box center [579, 316] width 1 height 10
radio input "true"
click at [519, 552] on div "Next" at bounding box center [578, 560] width 995 height 84
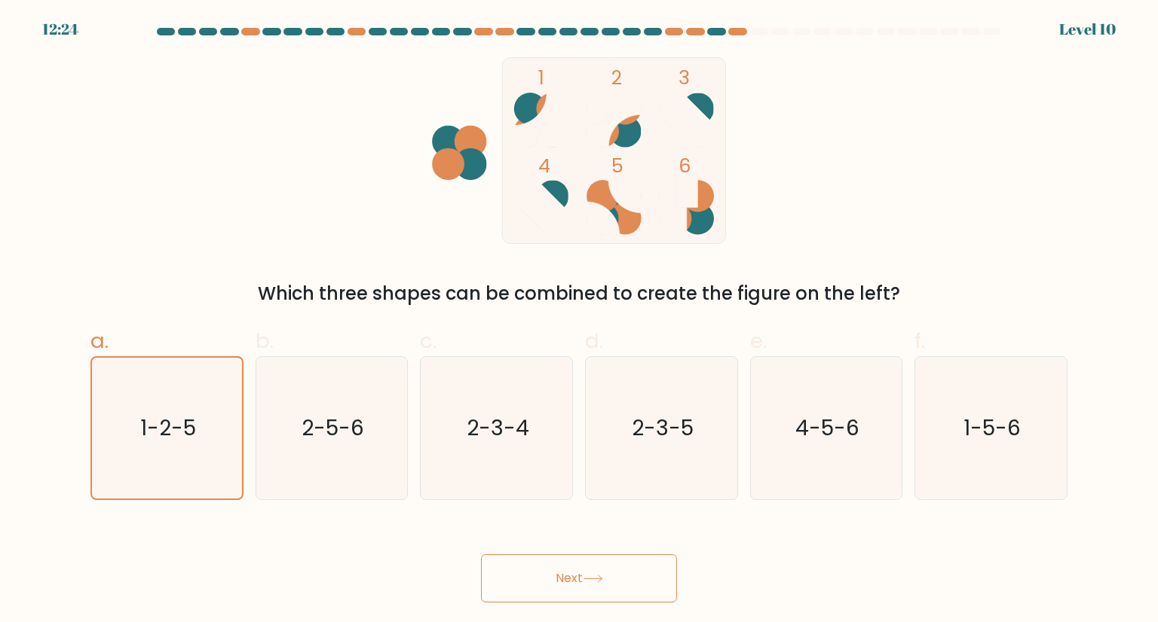
click at [544, 585] on button "Next" at bounding box center [579, 579] width 196 height 48
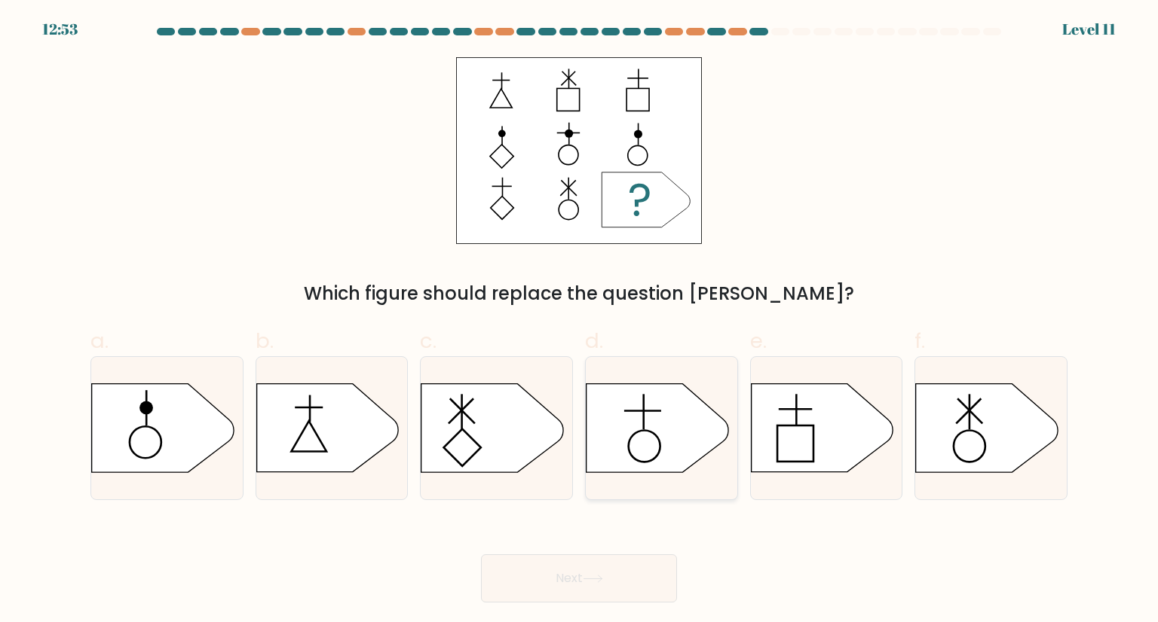
click at [646, 430] on circle at bounding box center [645, 446] width 32 height 32
click at [580, 321] on input "d." at bounding box center [579, 316] width 1 height 10
radio input "true"
click at [645, 579] on button "Next" at bounding box center [579, 579] width 196 height 48
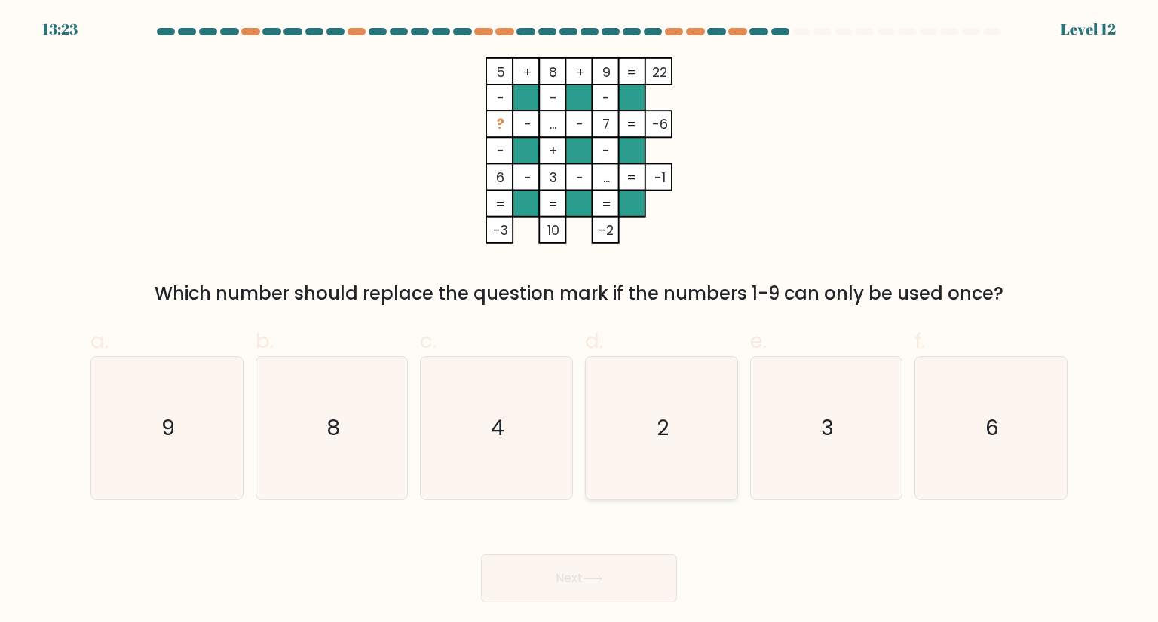
click at [659, 430] on text "2" at bounding box center [662, 428] width 12 height 30
click at [580, 321] on input "d. 2" at bounding box center [579, 316] width 1 height 10
radio input "true"
click at [626, 564] on button "Next" at bounding box center [579, 579] width 196 height 48
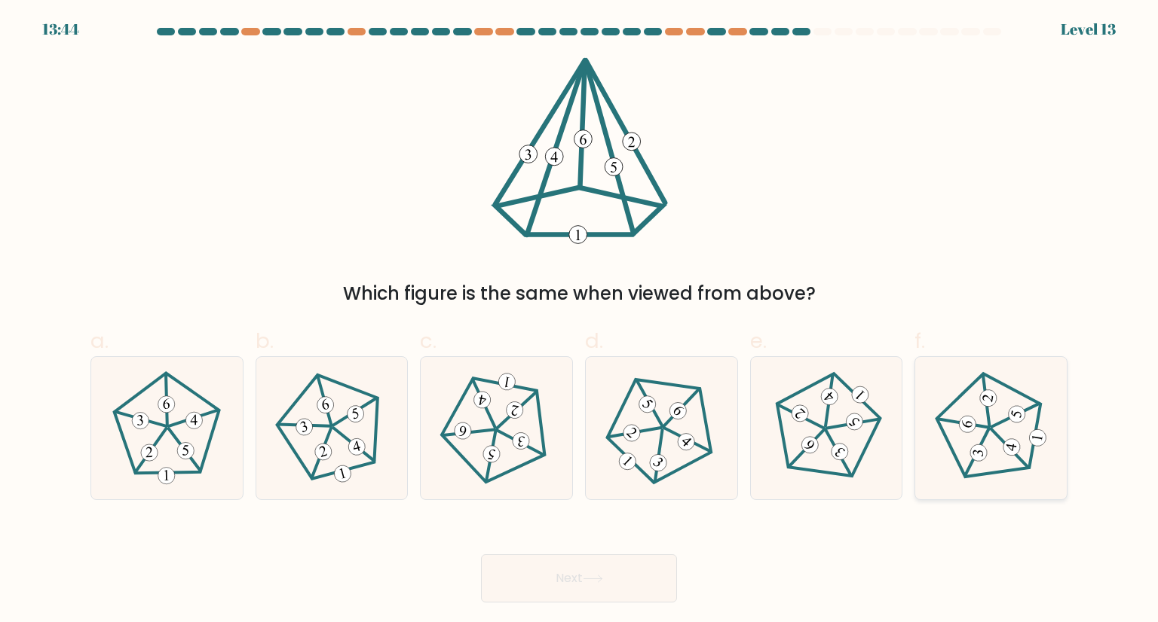
click at [1005, 421] on 242 at bounding box center [1015, 415] width 47 height 38
click at [580, 321] on input "f." at bounding box center [579, 316] width 1 height 10
radio input "true"
click at [601, 580] on icon at bounding box center [593, 579] width 20 height 8
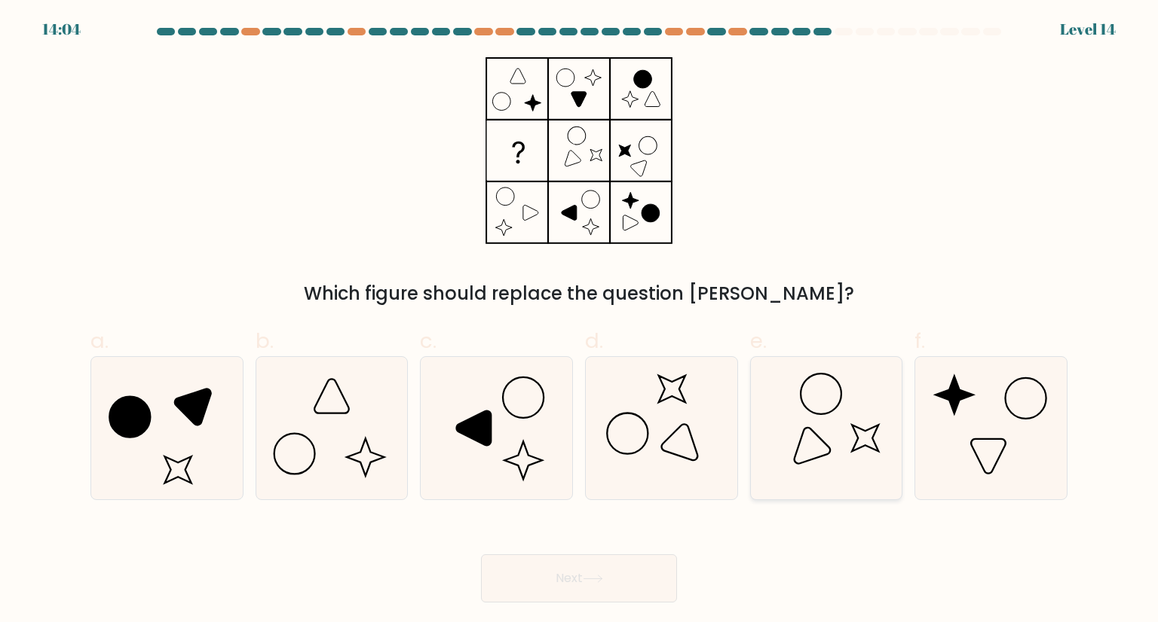
click at [772, 421] on icon at bounding box center [826, 428] width 142 height 142
click at [580, 321] on input "e." at bounding box center [579, 316] width 1 height 10
radio input "true"
click at [556, 587] on button "Next" at bounding box center [579, 579] width 196 height 48
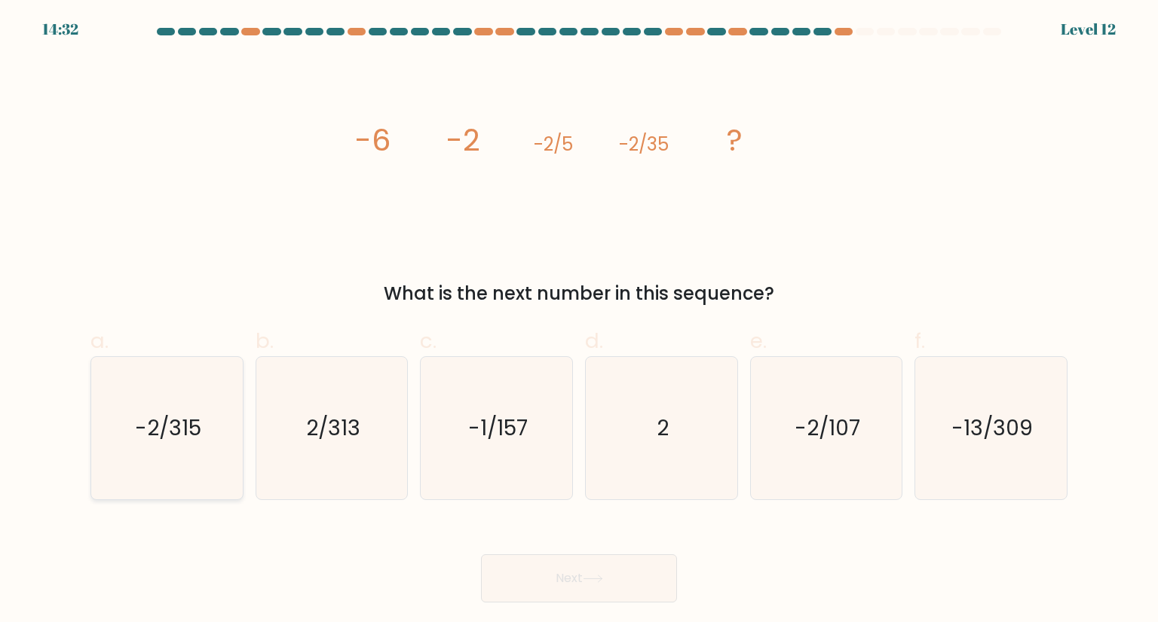
click at [197, 456] on icon "-2/315" at bounding box center [167, 428] width 142 height 142
click at [579, 321] on input "a. -2/315" at bounding box center [579, 316] width 1 height 10
radio input "true"
click at [880, 446] on icon "-2/107" at bounding box center [826, 428] width 142 height 142
click at [580, 321] on input "e. -2/107" at bounding box center [579, 316] width 1 height 10
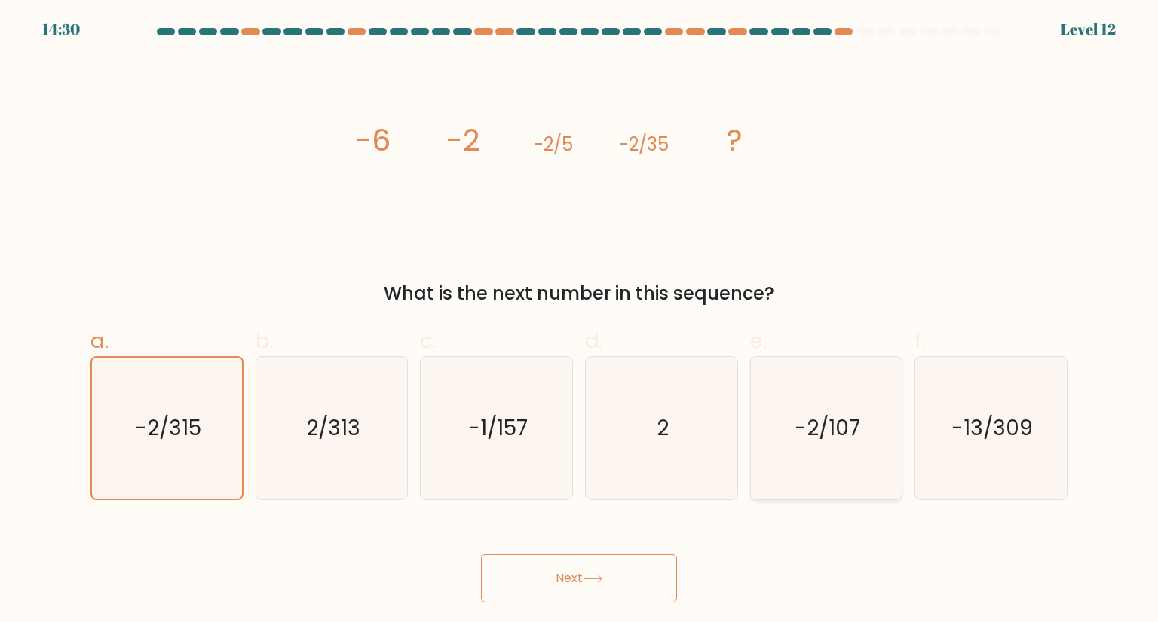
radio input "true"
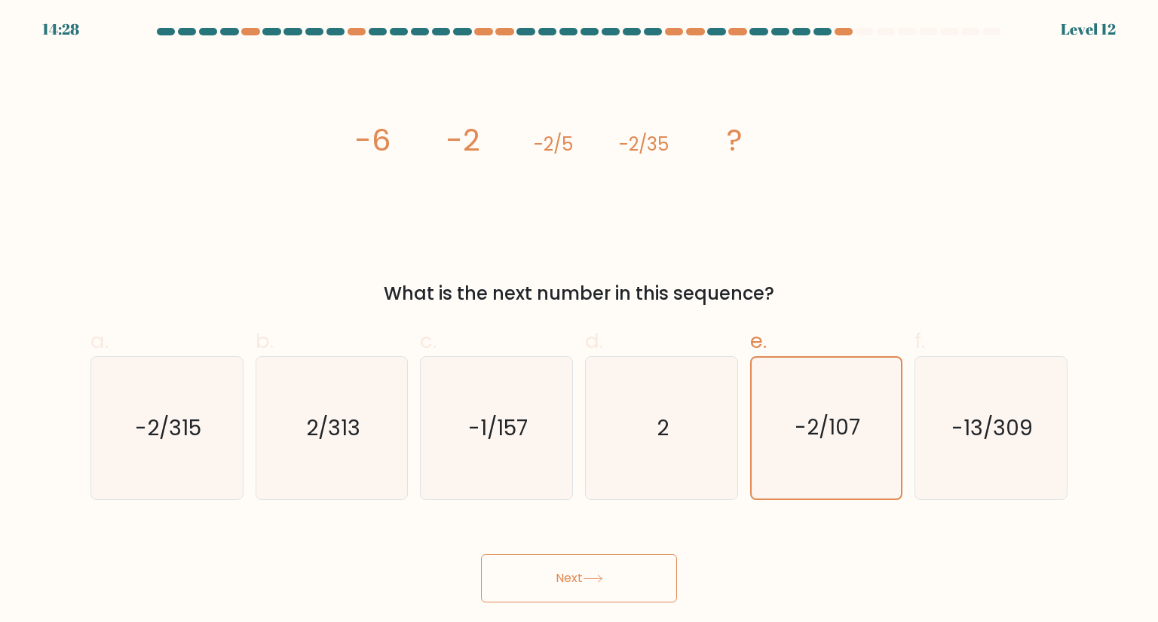
click at [607, 574] on button "Next" at bounding box center [579, 579] width 196 height 48
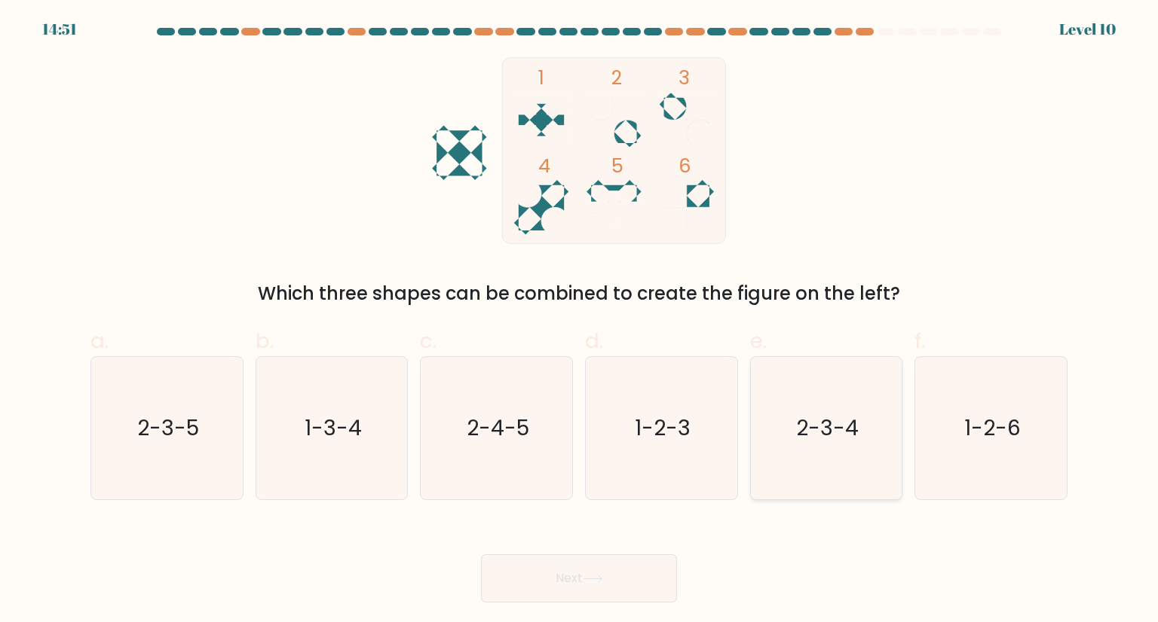
click at [848, 458] on icon "2-3-4" at bounding box center [826, 428] width 142 height 142
click at [580, 321] on input "e. 2-3-4" at bounding box center [579, 316] width 1 height 10
radio input "true"
click at [584, 578] on button "Next" at bounding box center [579, 579] width 196 height 48
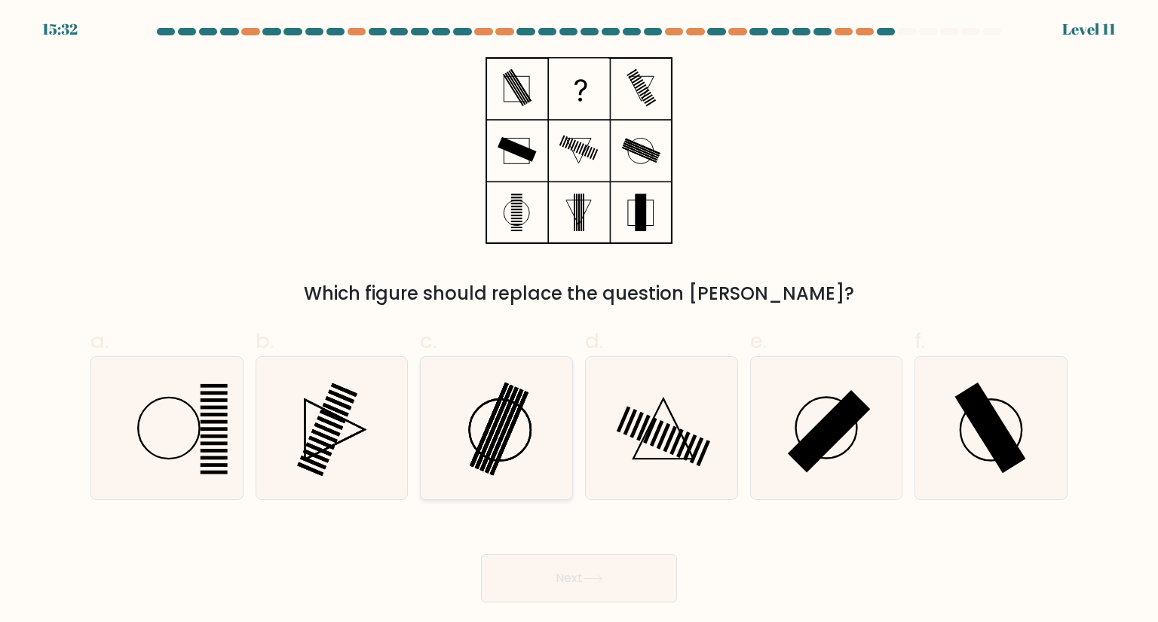
click at [515, 434] on icon at bounding box center [496, 428] width 142 height 142
click at [579, 321] on input "c." at bounding box center [579, 316] width 1 height 10
radio input "true"
click at [1001, 427] on rect at bounding box center [990, 428] width 71 height 90
click at [580, 321] on input "f." at bounding box center [579, 316] width 1 height 10
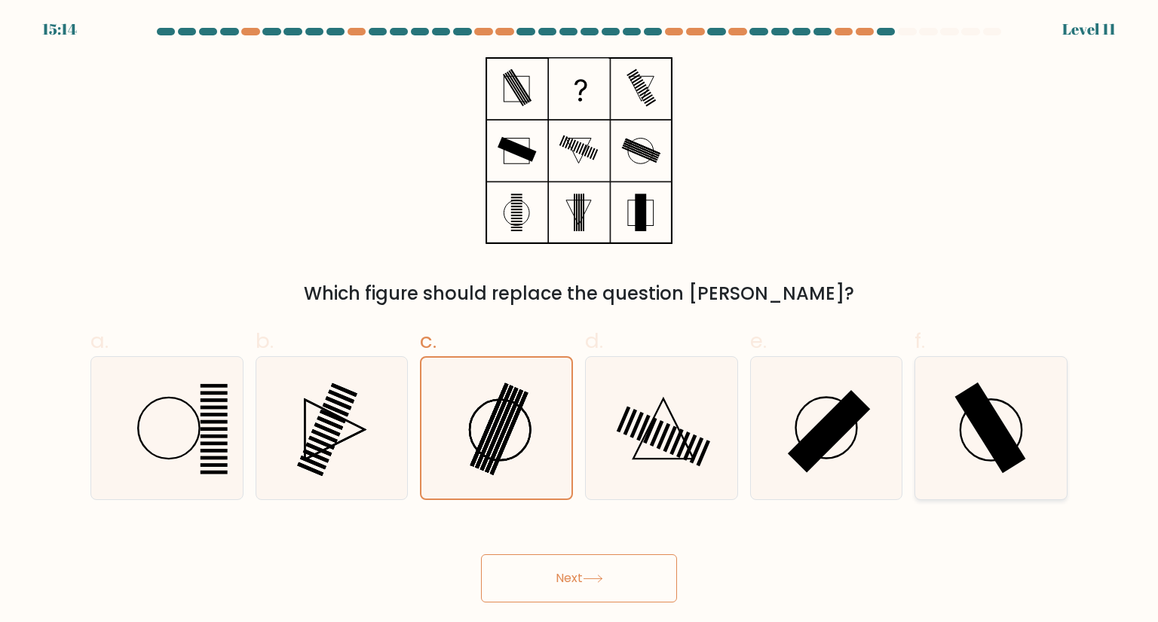
radio input "true"
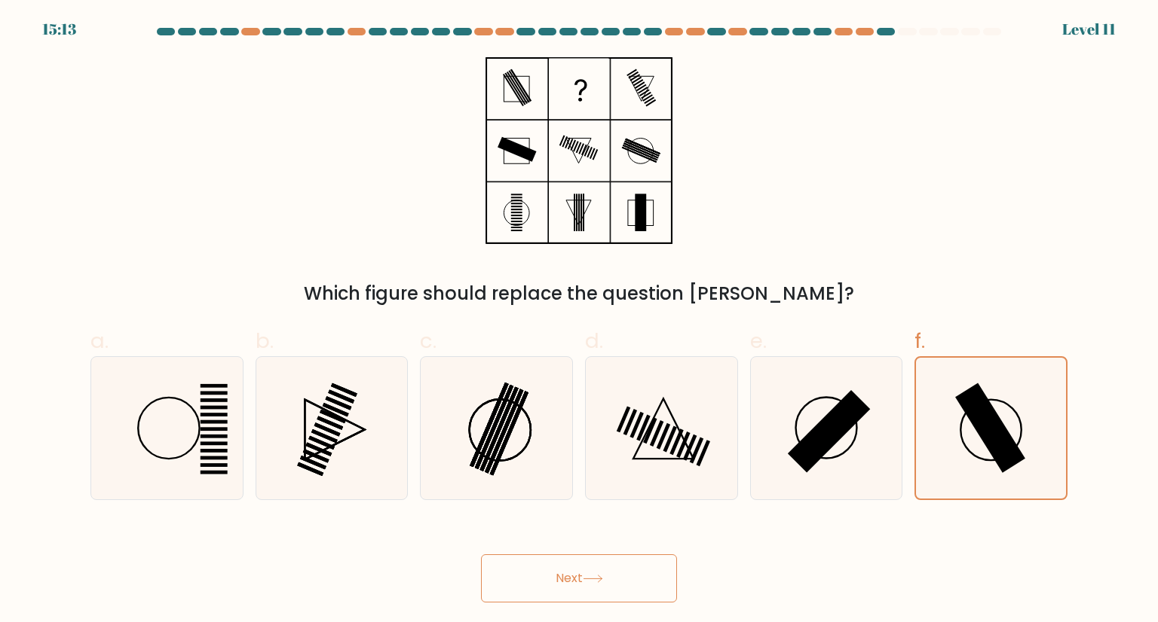
click at [566, 599] on button "Next" at bounding box center [579, 579] width 196 height 48
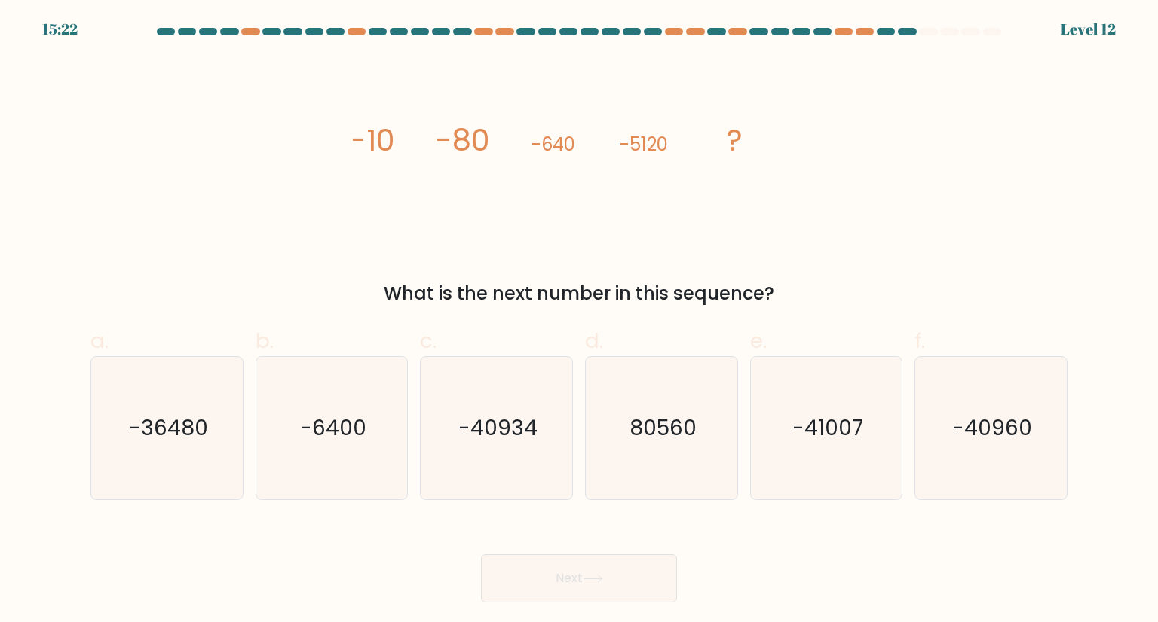
drag, startPoint x: 1002, startPoint y: 444, endPoint x: 899, endPoint y: 222, distance: 245.1
click at [1002, 442] on icon "-40960" at bounding box center [990, 428] width 142 height 142
click at [580, 321] on input "f. -40960" at bounding box center [579, 316] width 1 height 10
radio input "true"
click at [898, 215] on div "image/svg+xml -10 -80 -640 -5120 ? What is the next number in this sequence?" at bounding box center [578, 182] width 995 height 250
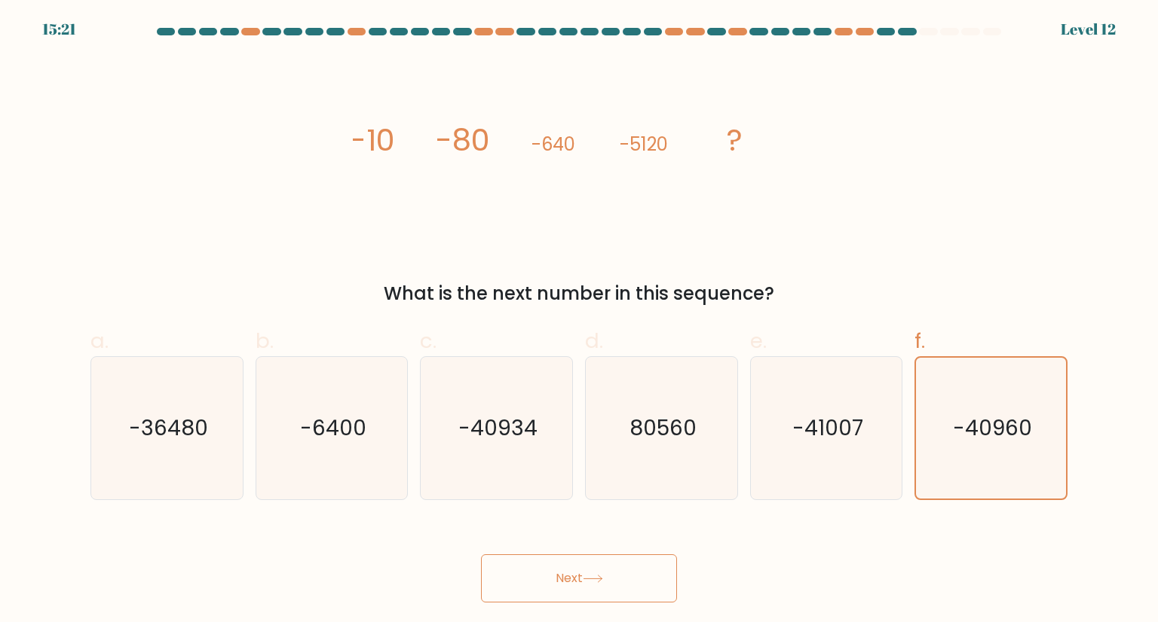
click at [607, 595] on button "Next" at bounding box center [579, 579] width 196 height 48
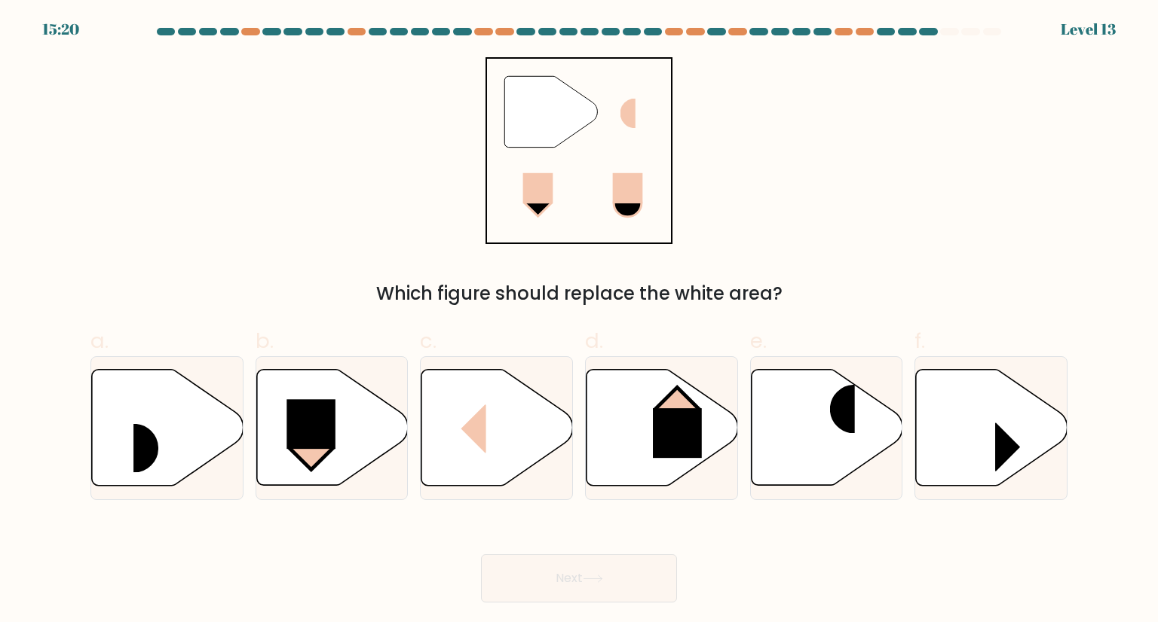
click at [615, 586] on button "Next" at bounding box center [579, 579] width 196 height 48
click at [802, 136] on div "" Which figure should replace the white area?" at bounding box center [578, 182] width 995 height 250
click at [518, 393] on icon at bounding box center [496, 428] width 151 height 116
click at [579, 321] on input "c." at bounding box center [579, 316] width 1 height 10
radio input "true"
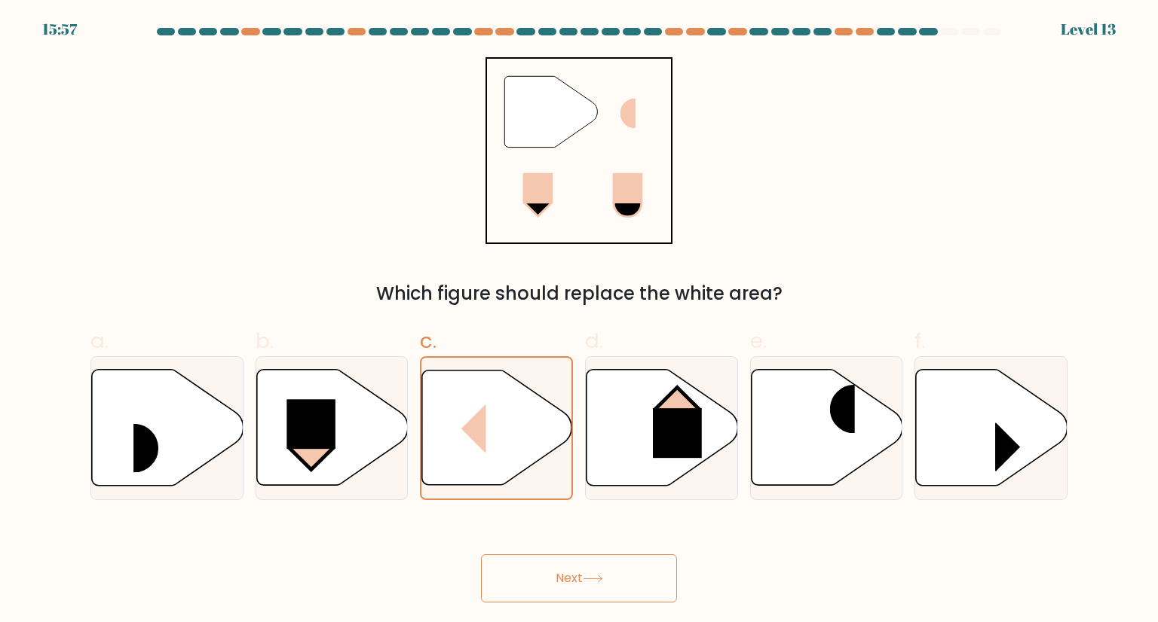
click at [561, 574] on button "Next" at bounding box center [579, 579] width 196 height 48
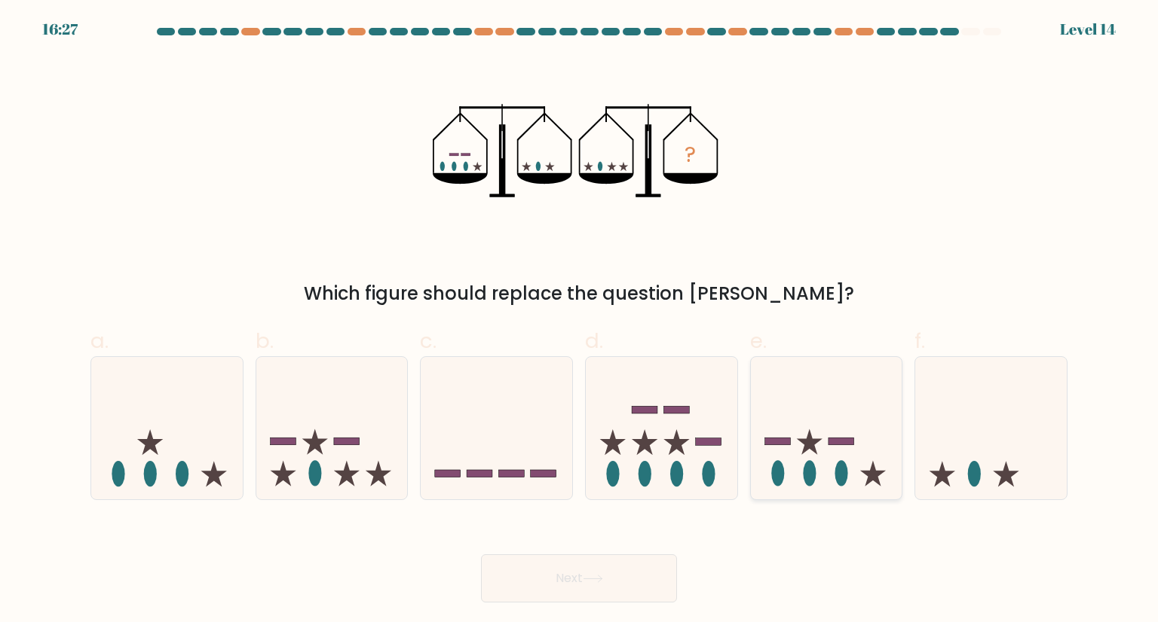
click at [817, 436] on icon at bounding box center [826, 428] width 151 height 125
click at [580, 321] on input "e." at bounding box center [579, 316] width 1 height 10
radio input "true"
click at [621, 565] on button "Next" at bounding box center [579, 579] width 196 height 48
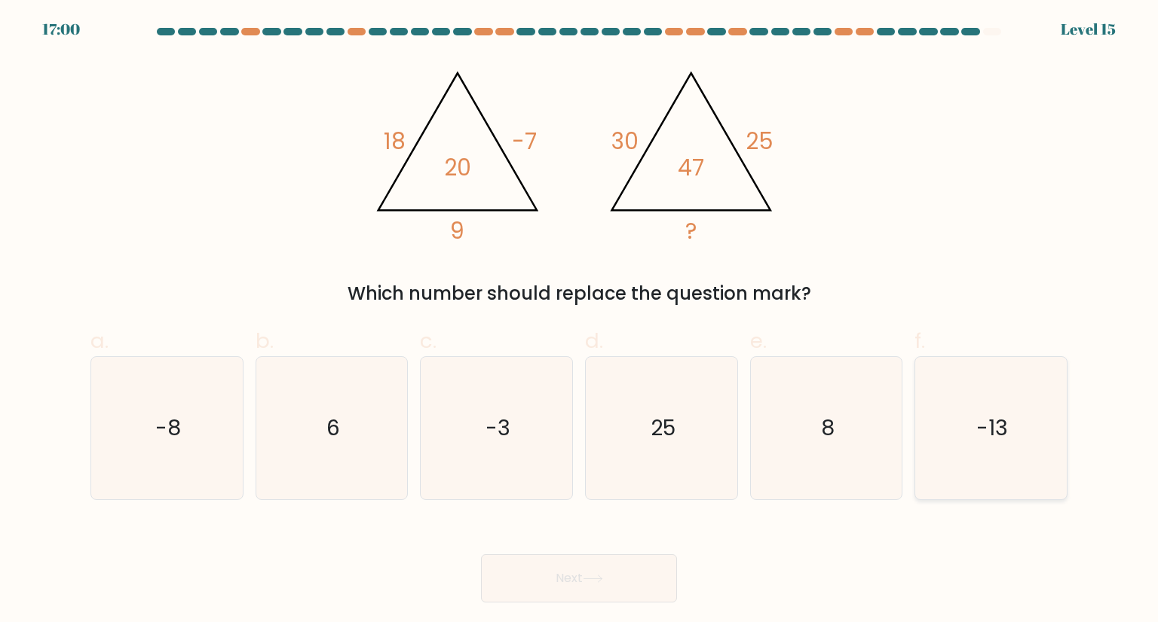
click at [950, 467] on icon "-13" at bounding box center [990, 428] width 142 height 142
click at [580, 321] on input "f. -13" at bounding box center [579, 316] width 1 height 10
radio input "true"
click at [604, 585] on button "Next" at bounding box center [579, 579] width 196 height 48
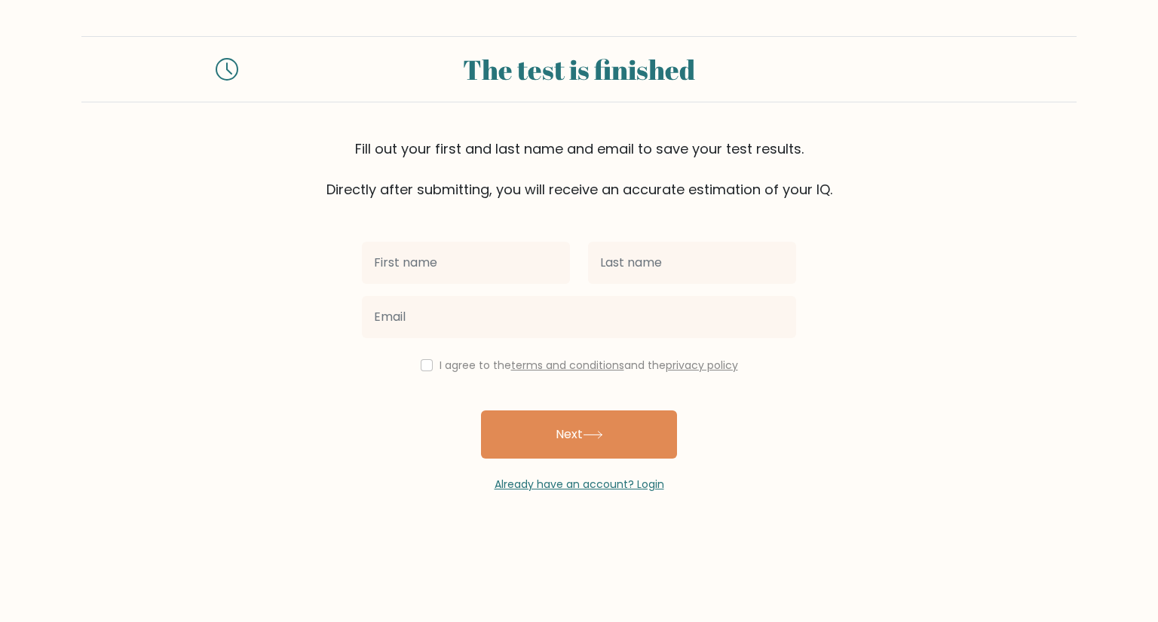
click at [534, 265] on input "text" at bounding box center [466, 263] width 208 height 42
type input "[PERSON_NAME]"
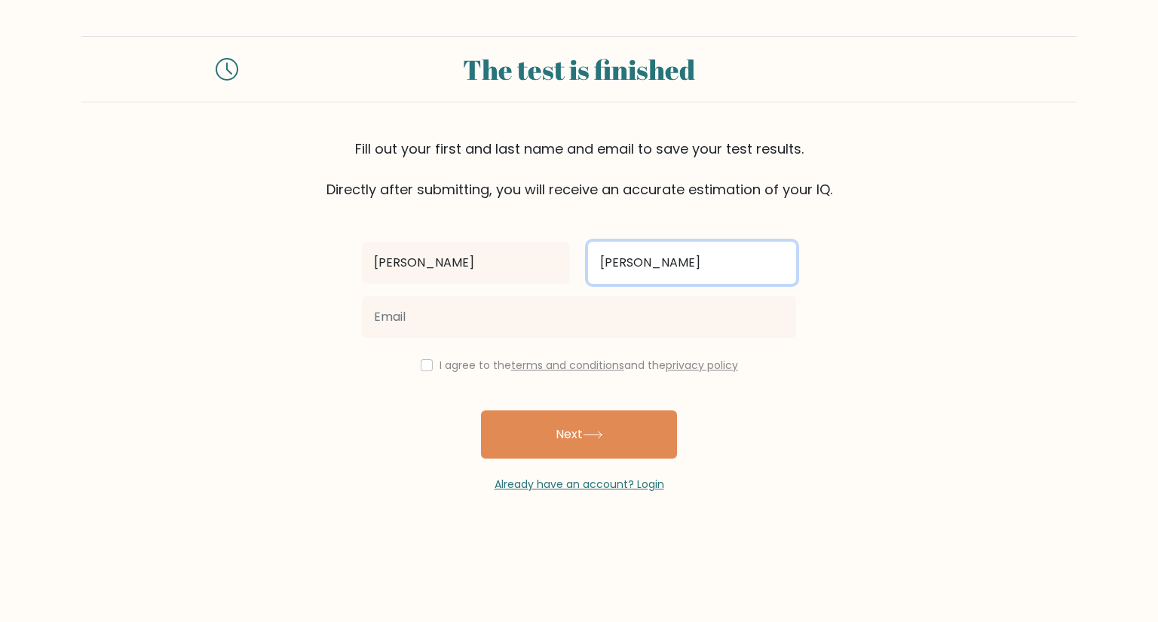
type input "[PERSON_NAME]"
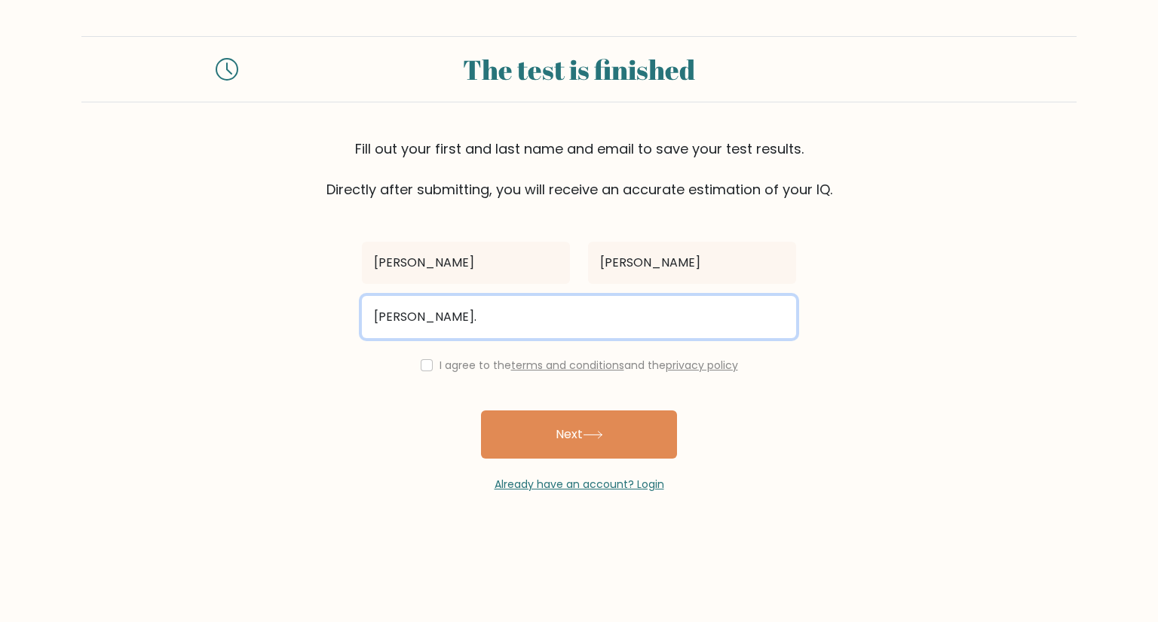
type input "[PERSON_NAME][EMAIL_ADDRESS][PERSON_NAME][PERSON_NAME][DOMAIN_NAME]"
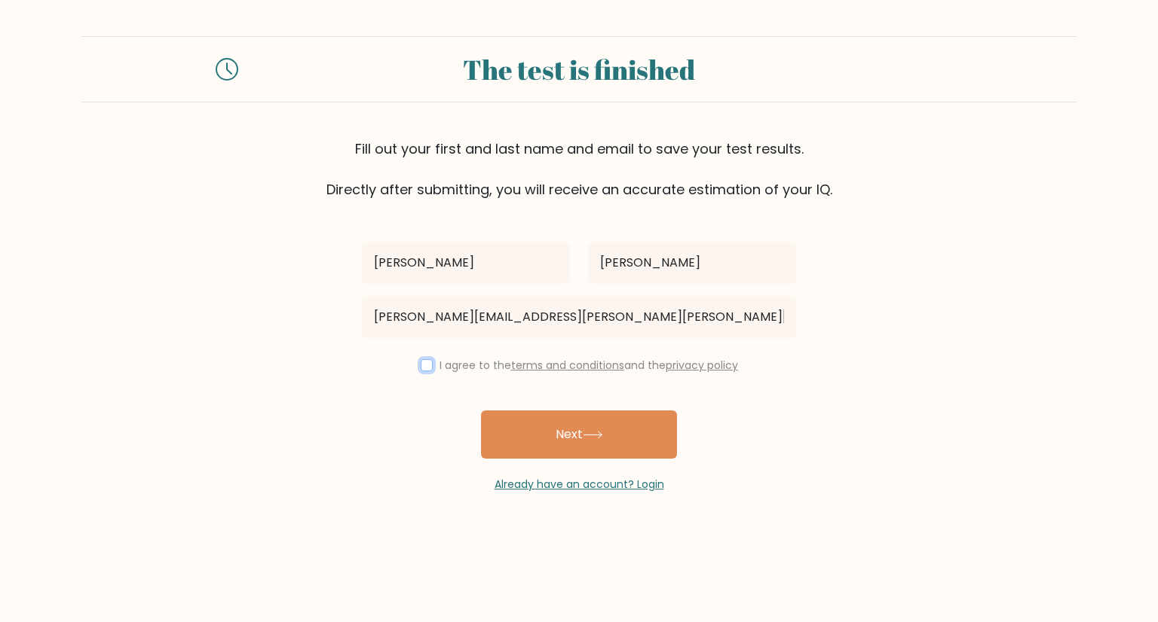
click at [426, 365] on input "checkbox" at bounding box center [427, 365] width 12 height 12
checkbox input "true"
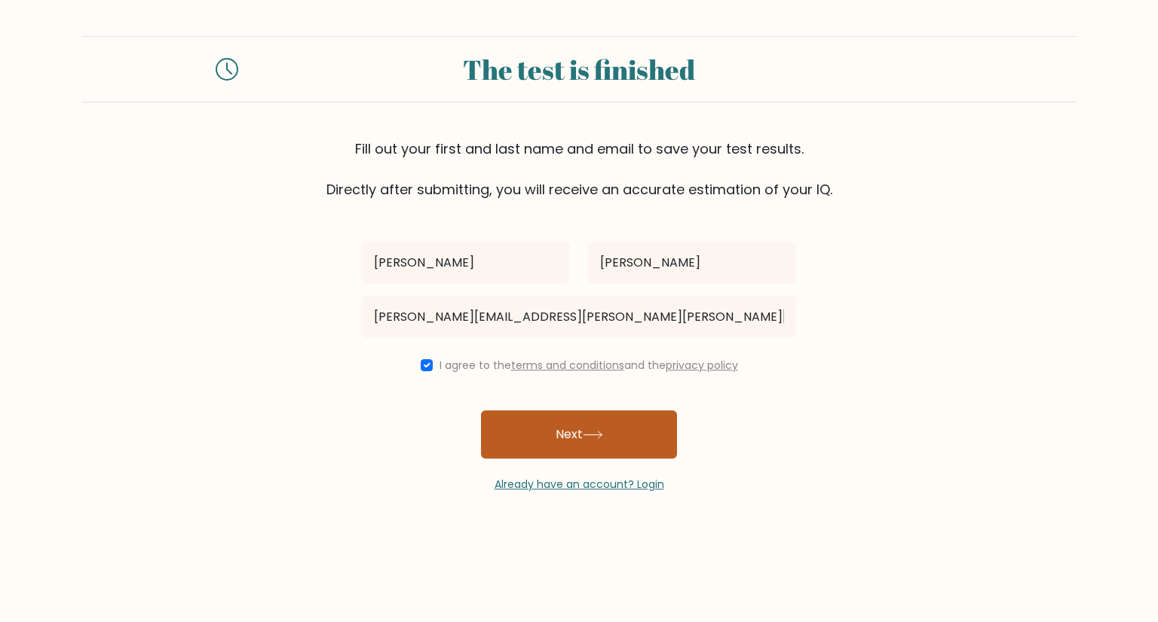
click at [538, 411] on button "Next" at bounding box center [579, 435] width 196 height 48
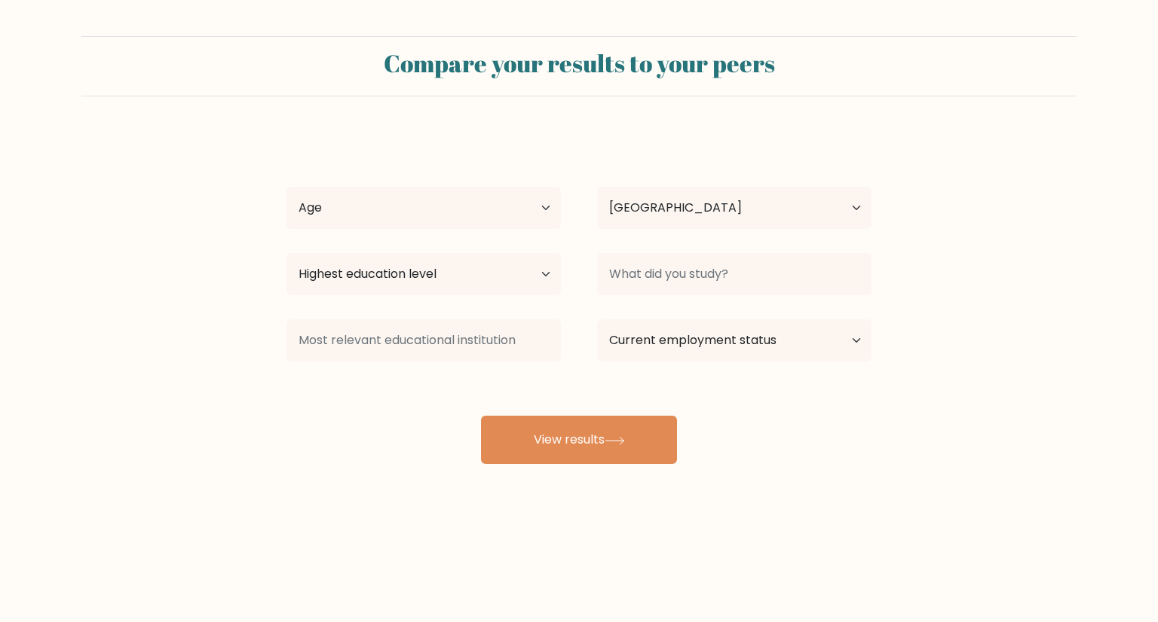
select select "PH"
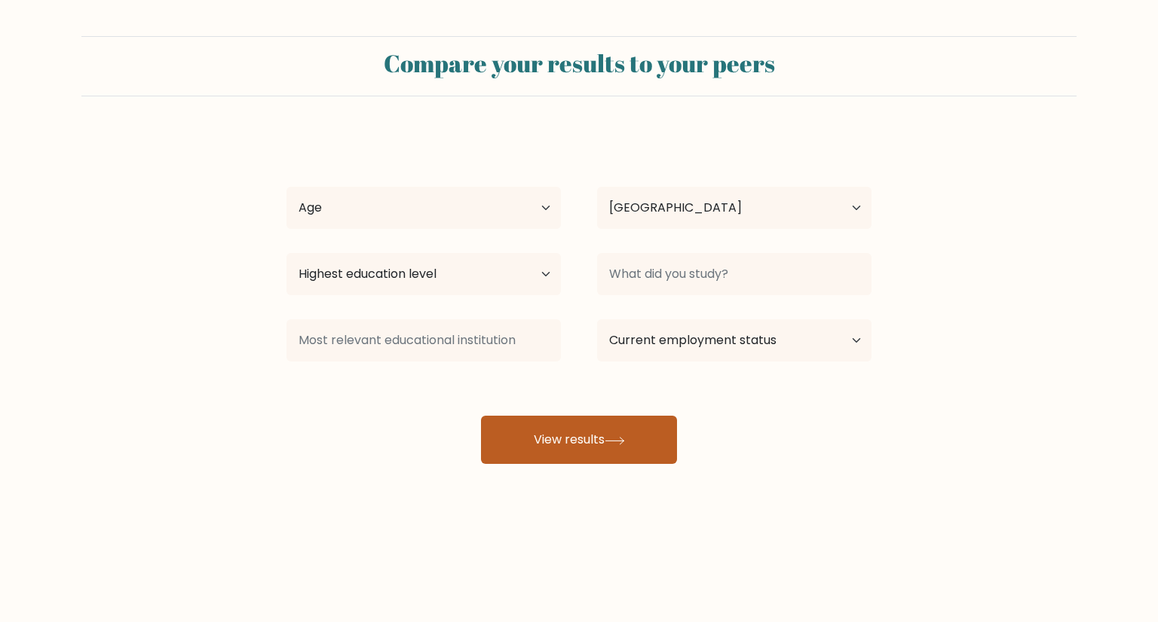
click at [613, 431] on button "View results" at bounding box center [579, 440] width 196 height 48
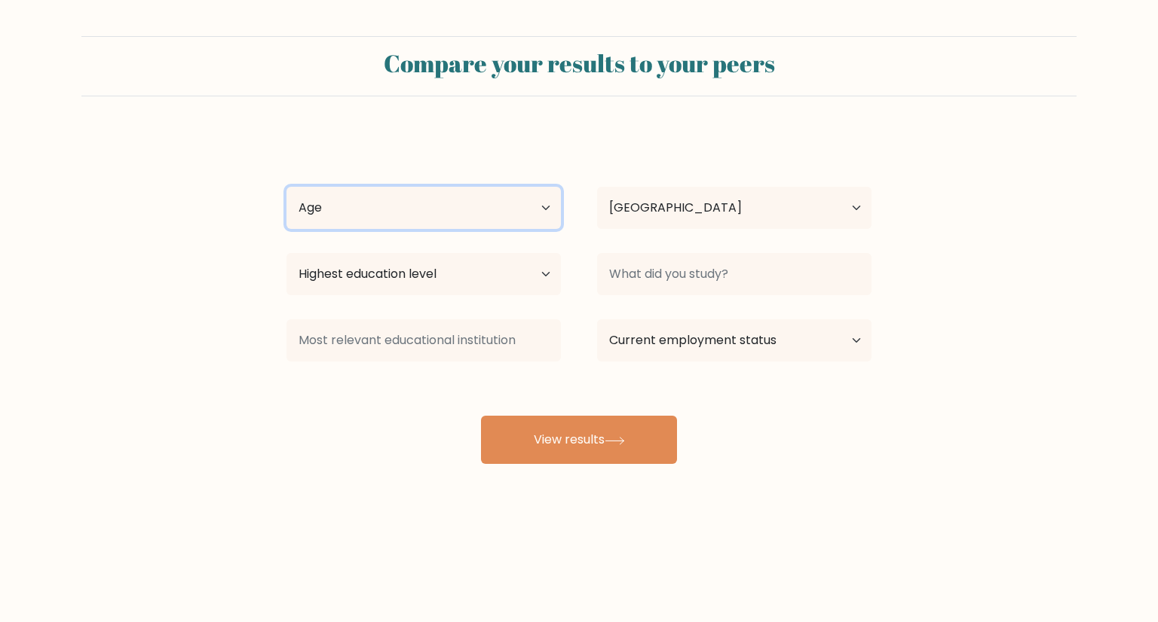
click at [509, 219] on select "Age Under 18 years old 18-24 years old 25-34 years old 35-44 years old 45-54 ye…" at bounding box center [423, 208] width 274 height 42
select select "25_34"
click at [286, 187] on select "Age Under 18 years old 18-24 years old 25-34 years old 35-44 years old 45-54 ye…" at bounding box center [423, 208] width 274 height 42
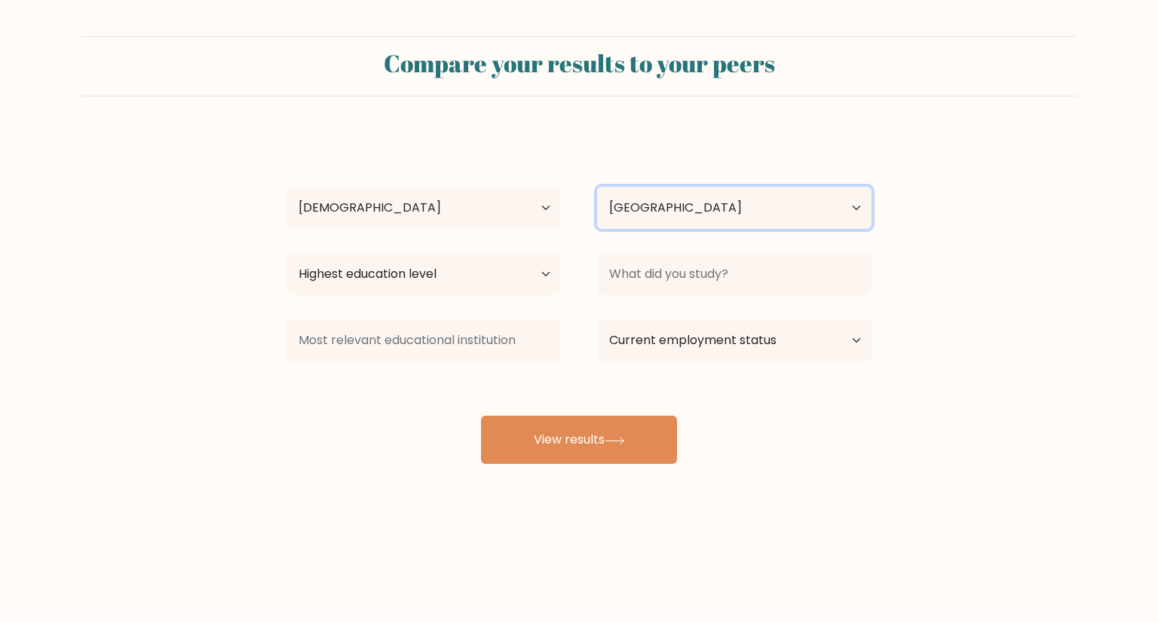
drag, startPoint x: 644, startPoint y: 209, endPoint x: 655, endPoint y: 228, distance: 22.0
click at [644, 209] on select "Country Afghanistan Albania Algeria American Samoa Andorra Angola Anguilla Anta…" at bounding box center [734, 208] width 274 height 42
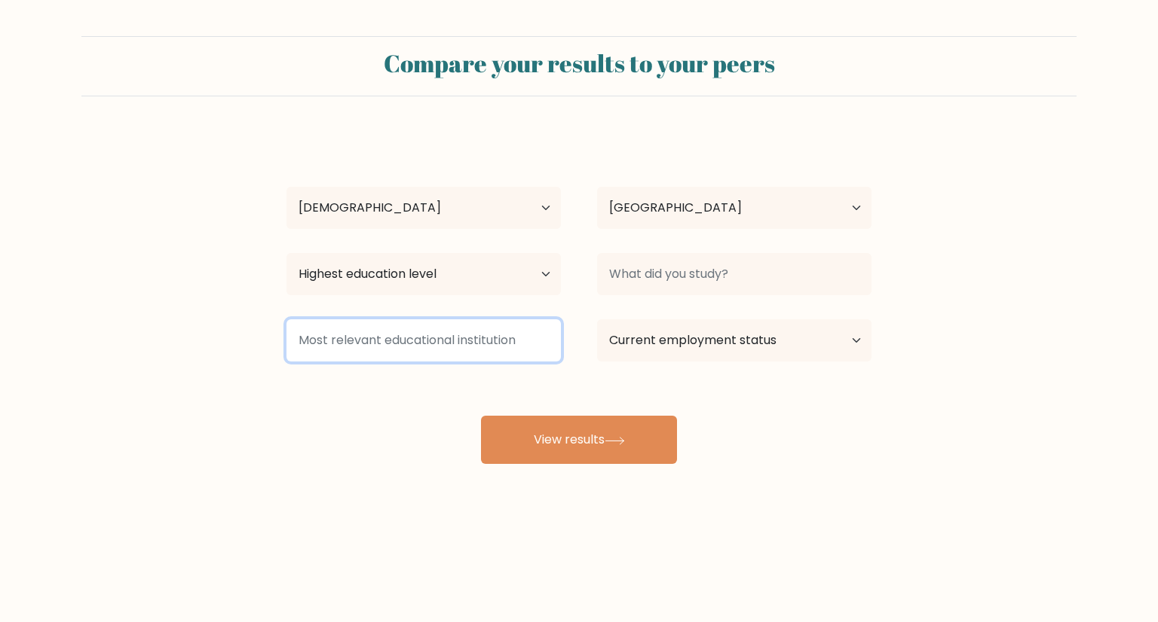
click at [431, 326] on input at bounding box center [423, 341] width 274 height 42
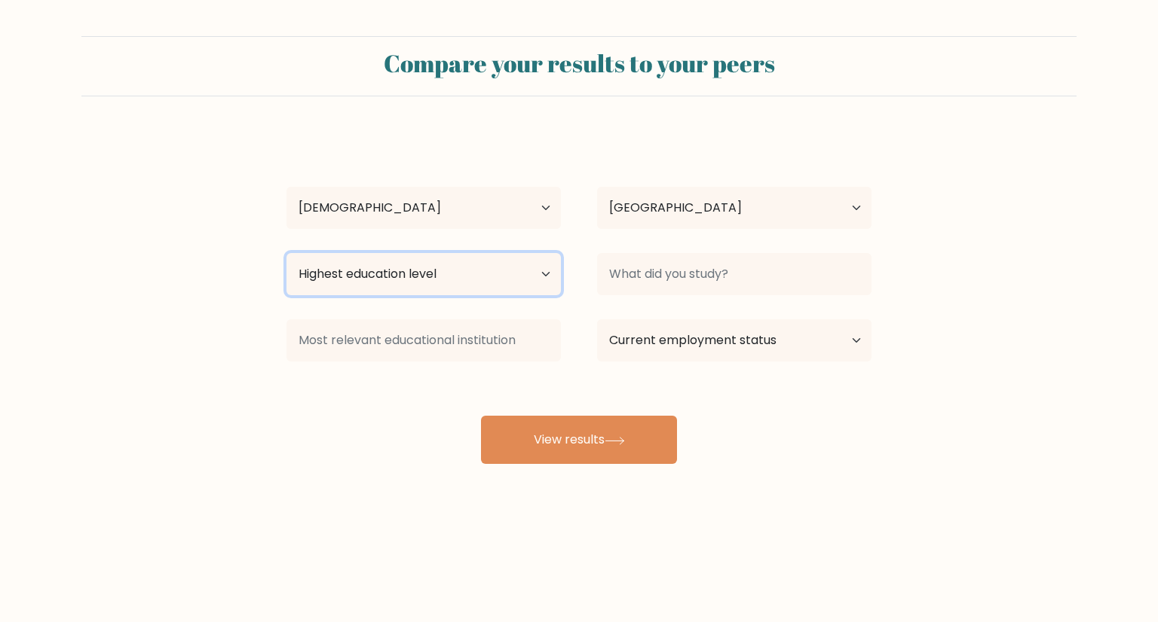
click at [518, 280] on select "Highest education level No schooling Primary Lower Secondary Upper Secondary Oc…" at bounding box center [423, 274] width 274 height 42
select select "bachelors_degree"
click at [286, 253] on select "Highest education level No schooling Primary Lower Secondary Upper Secondary Oc…" at bounding box center [423, 274] width 274 height 42
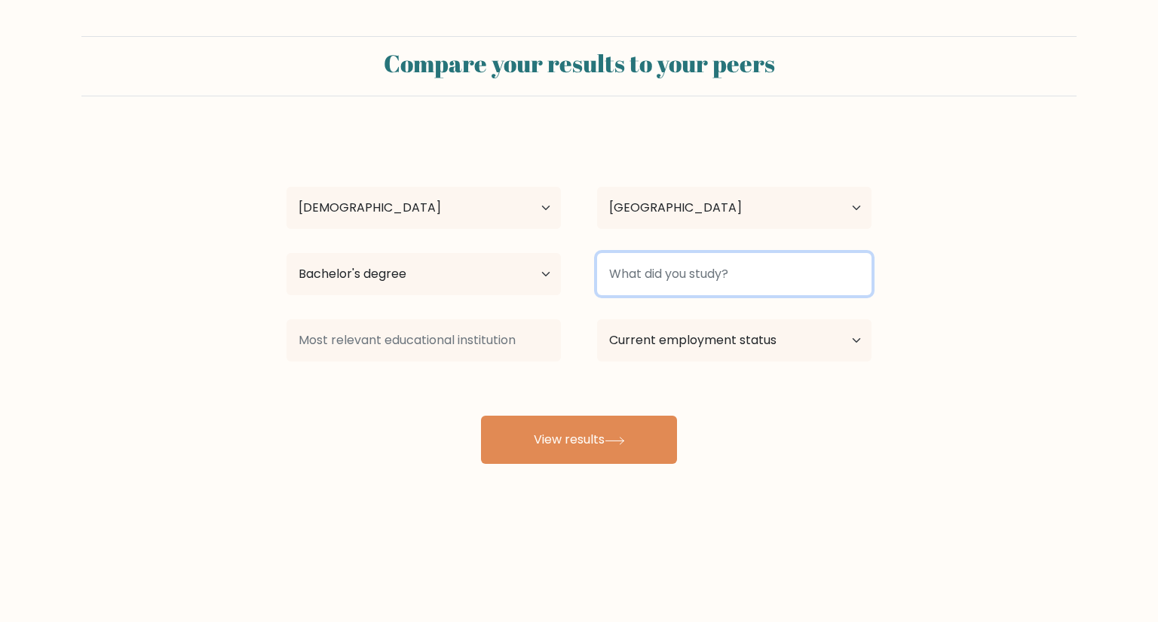
click at [684, 262] on input at bounding box center [734, 274] width 274 height 42
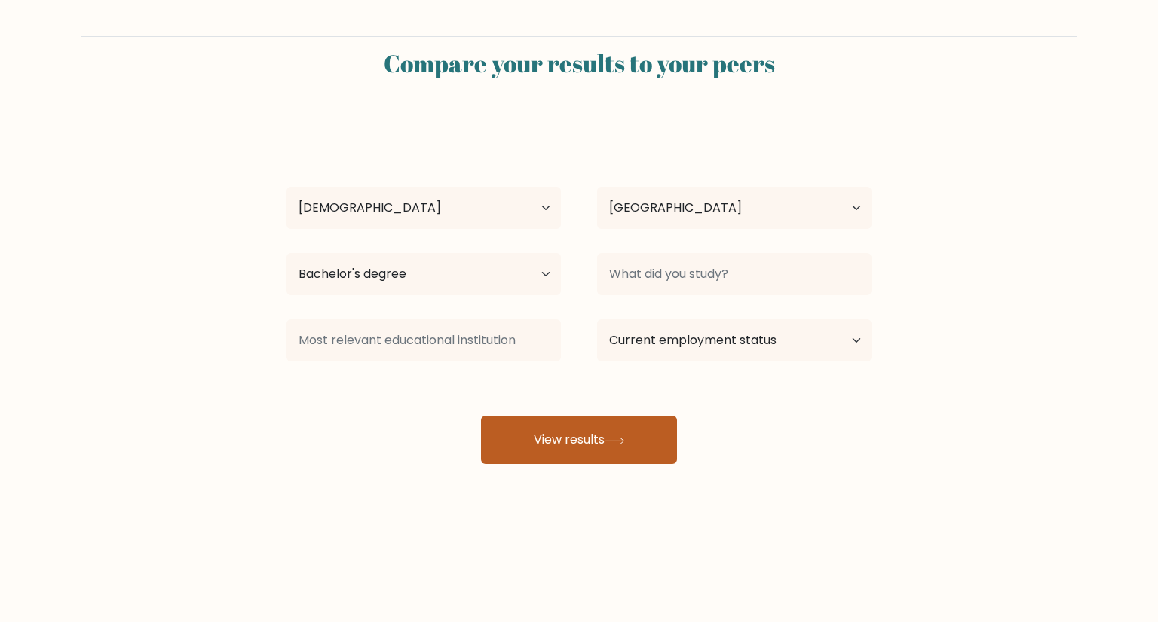
click at [605, 443] on button "View results" at bounding box center [579, 440] width 196 height 48
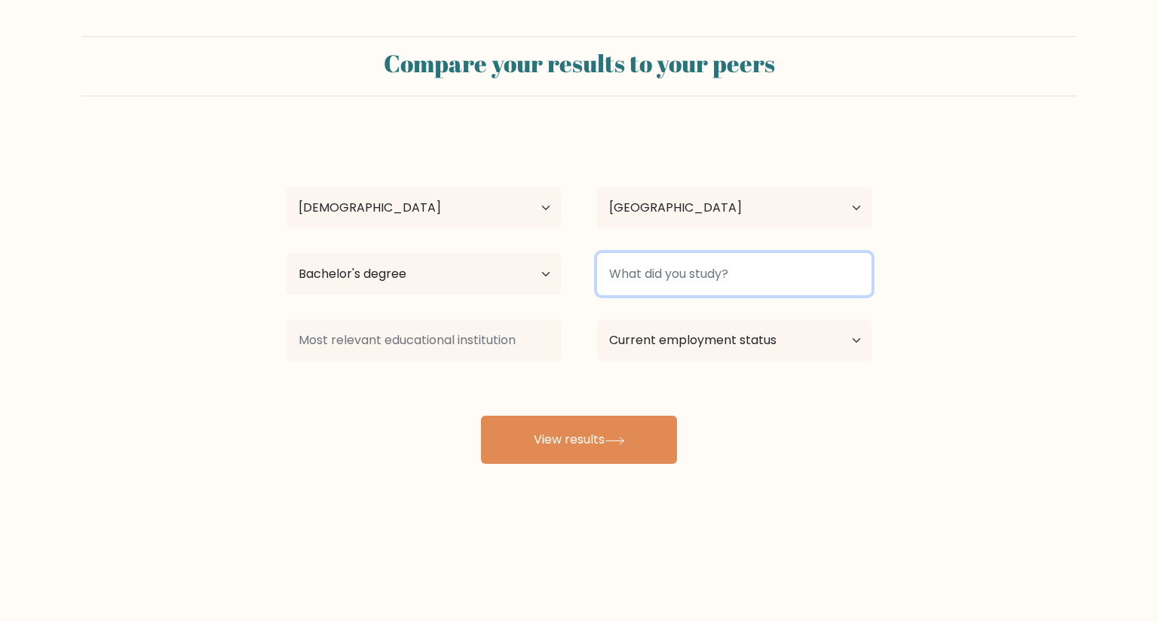
click at [660, 281] on input at bounding box center [734, 274] width 274 height 42
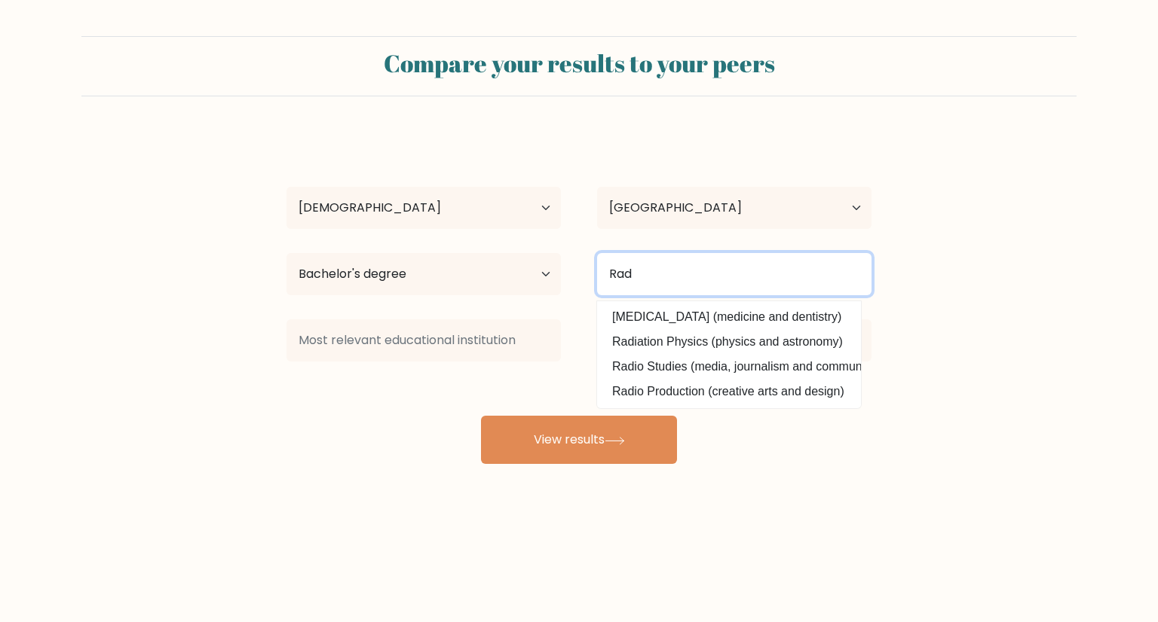
click at [660, 281] on input "Rad" at bounding box center [734, 274] width 274 height 42
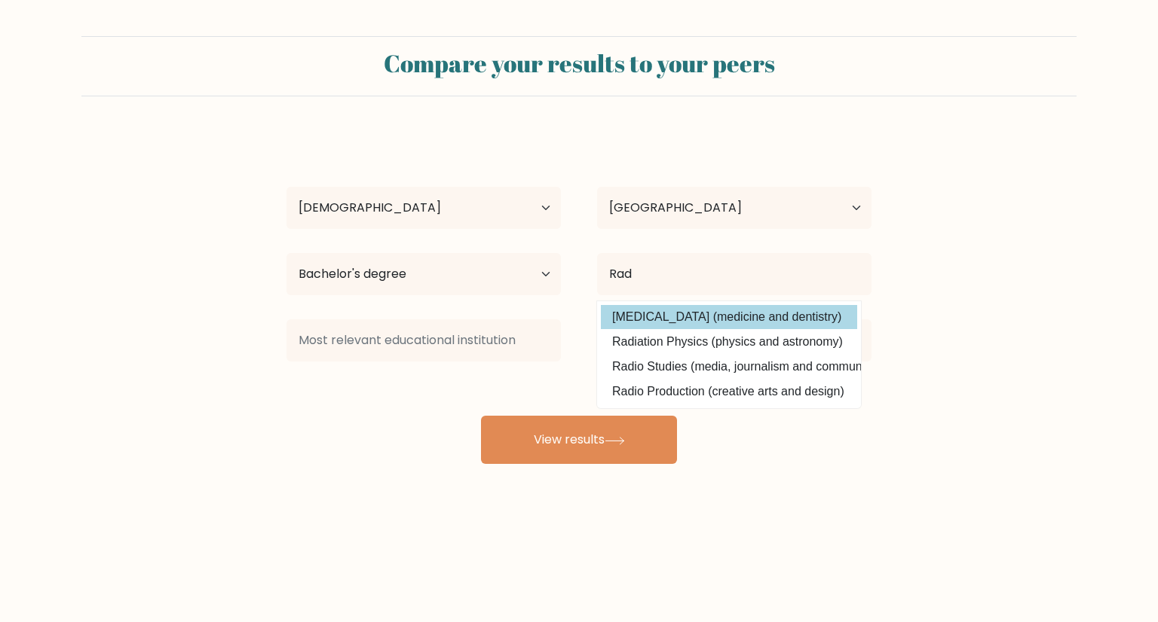
click at [687, 326] on option "Radiology (medicine and dentistry)" at bounding box center [729, 317] width 256 height 24
type input "Radiology"
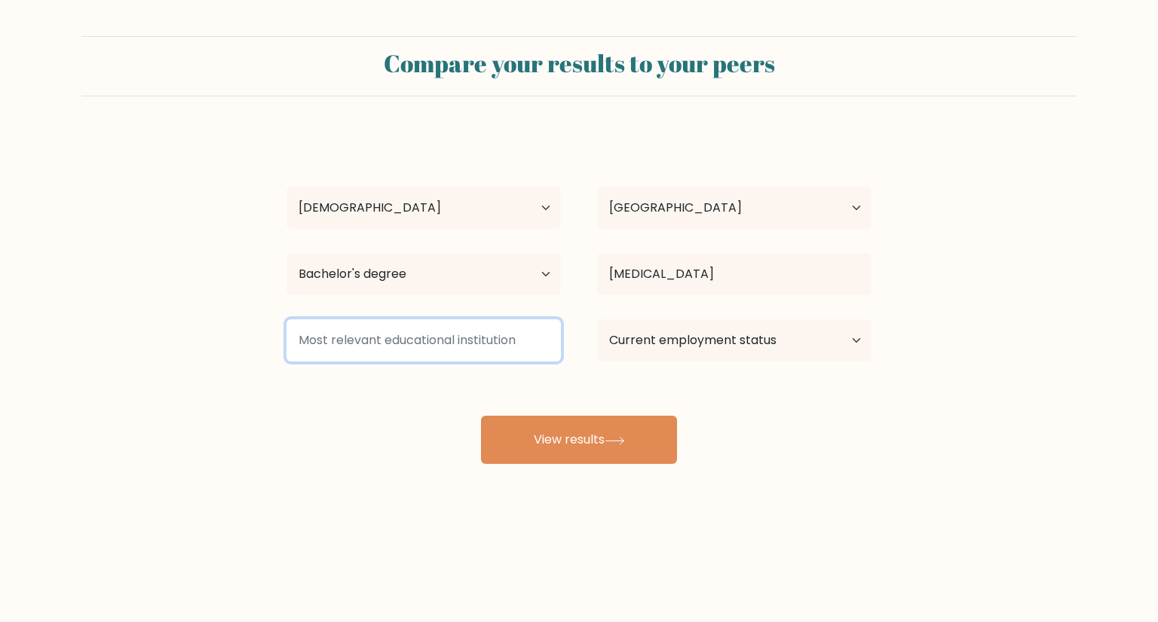
click at [452, 326] on input at bounding box center [423, 341] width 274 height 42
type input "SWU"
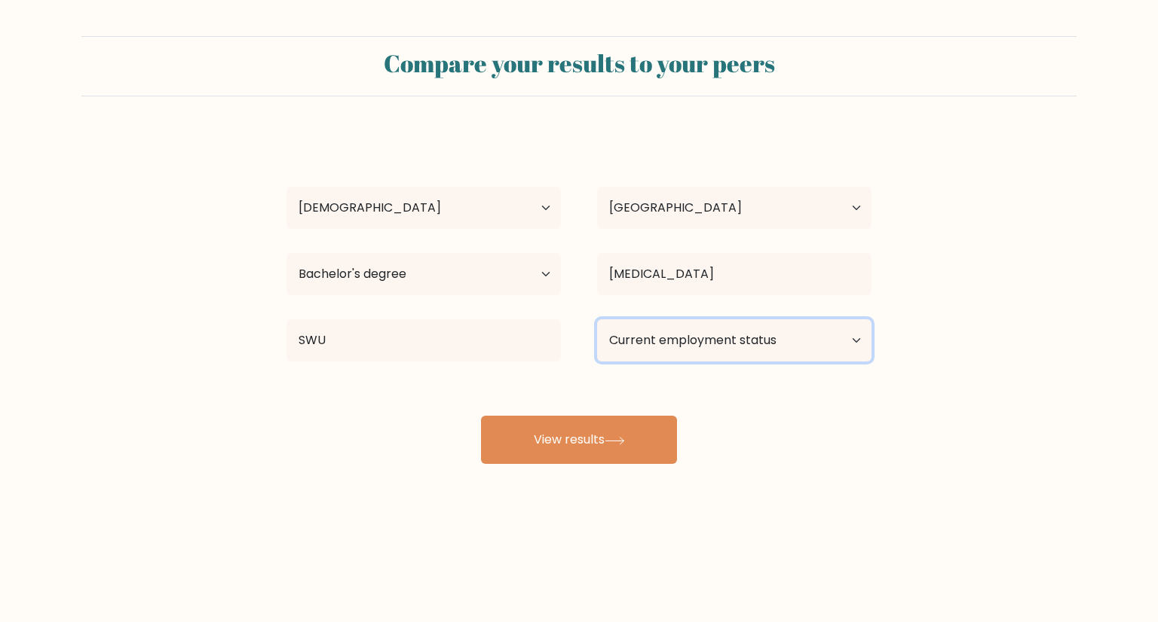
click at [688, 328] on select "Current employment status Employed Student Retired Other / prefer not to answer" at bounding box center [734, 341] width 274 height 42
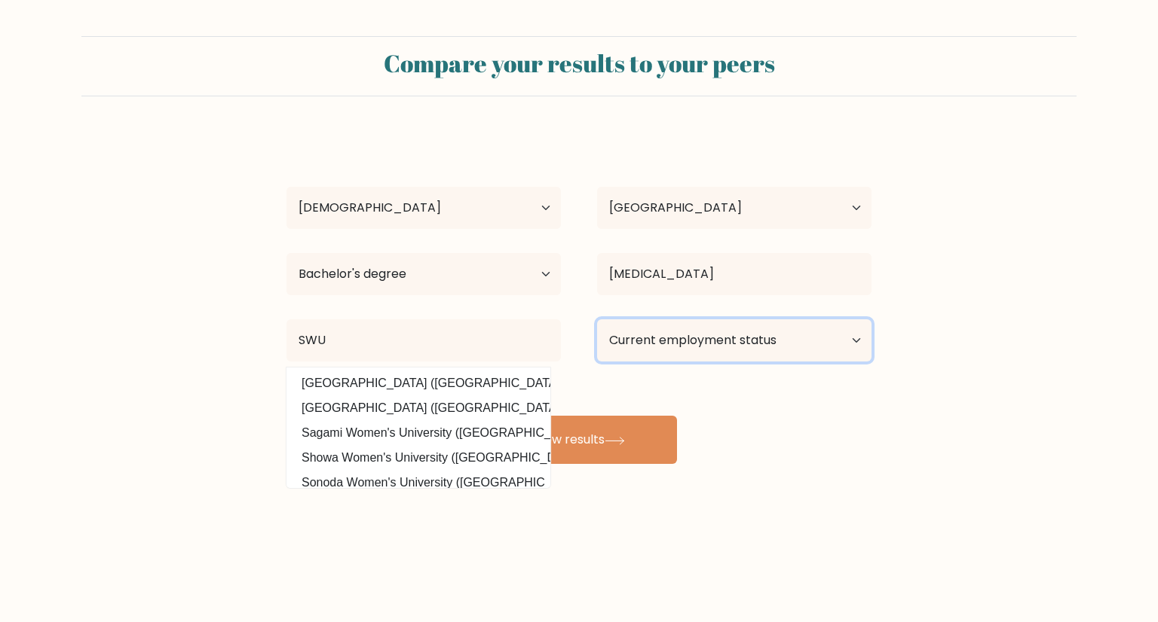
select select "employed"
click at [597, 320] on select "Current employment status Employed Student Retired Other / prefer not to answer" at bounding box center [734, 341] width 274 height 42
click at [766, 456] on div "Wayne Martinez Age Under 18 years old 18-24 years old 25-34 years old 35-44 yea…" at bounding box center [578, 299] width 603 height 332
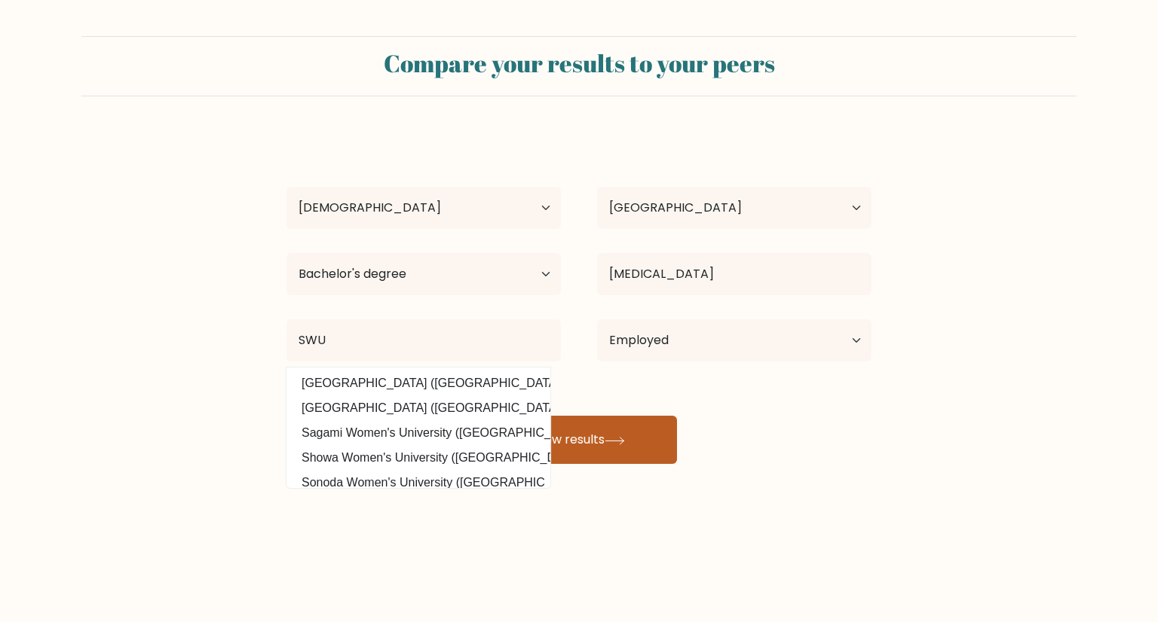
click at [662, 437] on button "View results" at bounding box center [579, 440] width 196 height 48
click at [838, 448] on div "Wayne Martinez Age Under 18 years old 18-24 years old 25-34 years old 35-44 yea…" at bounding box center [578, 299] width 603 height 332
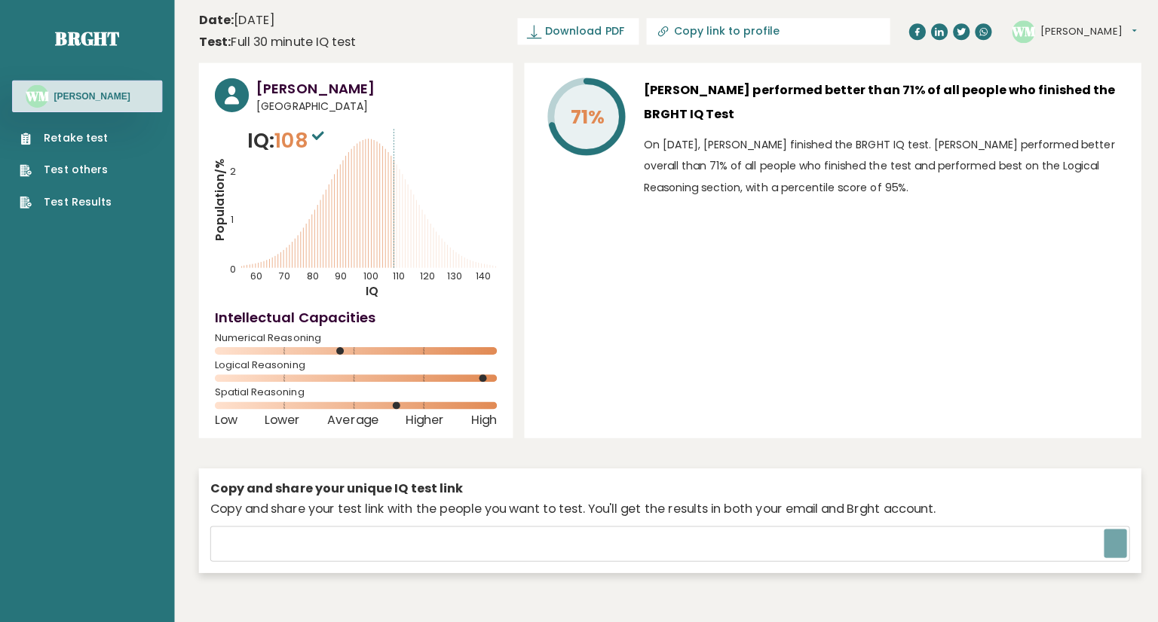
type input "https://brght.org/share/3uaawmqa/?brght-intelligence-test"
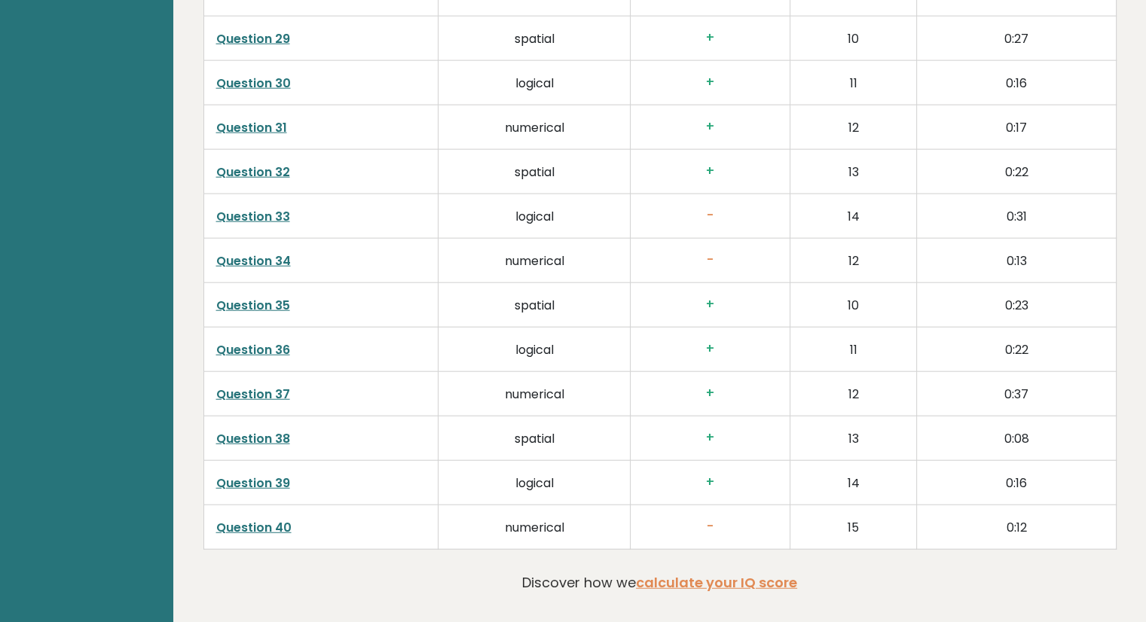
scroll to position [3804, 0]
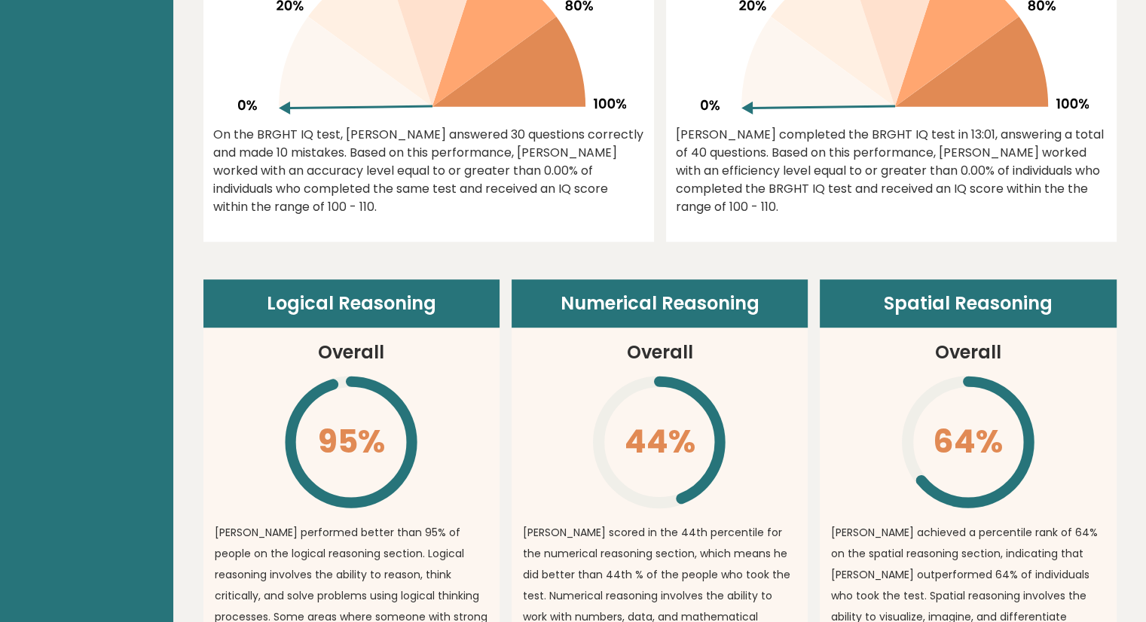
drag, startPoint x: 1157, startPoint y: 543, endPoint x: 769, endPoint y: 210, distance: 511.5
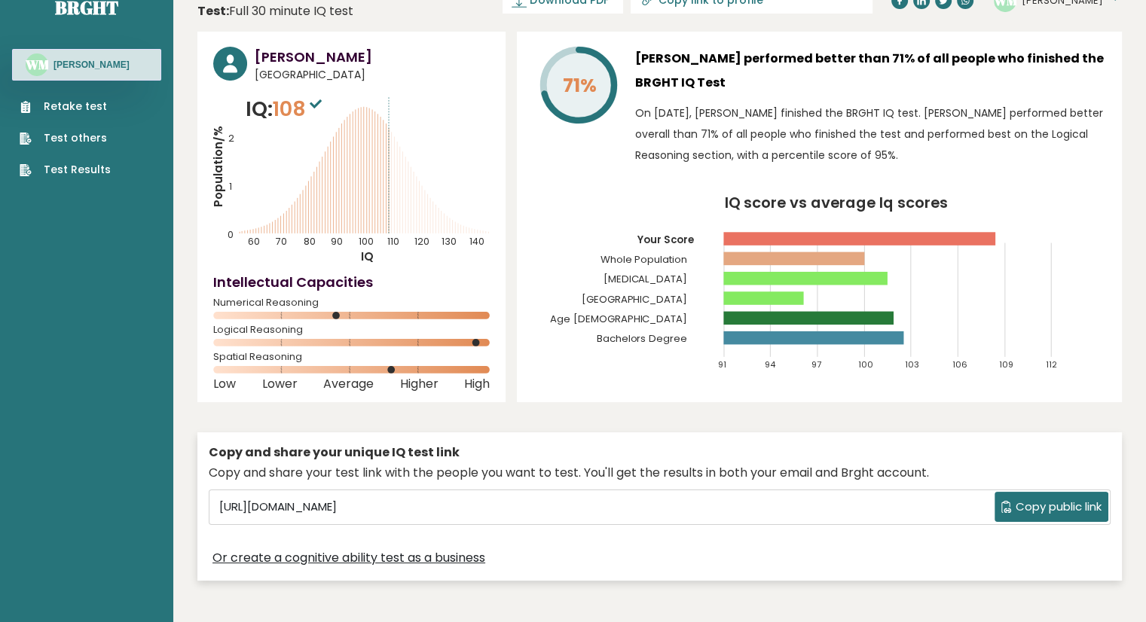
scroll to position [0, 0]
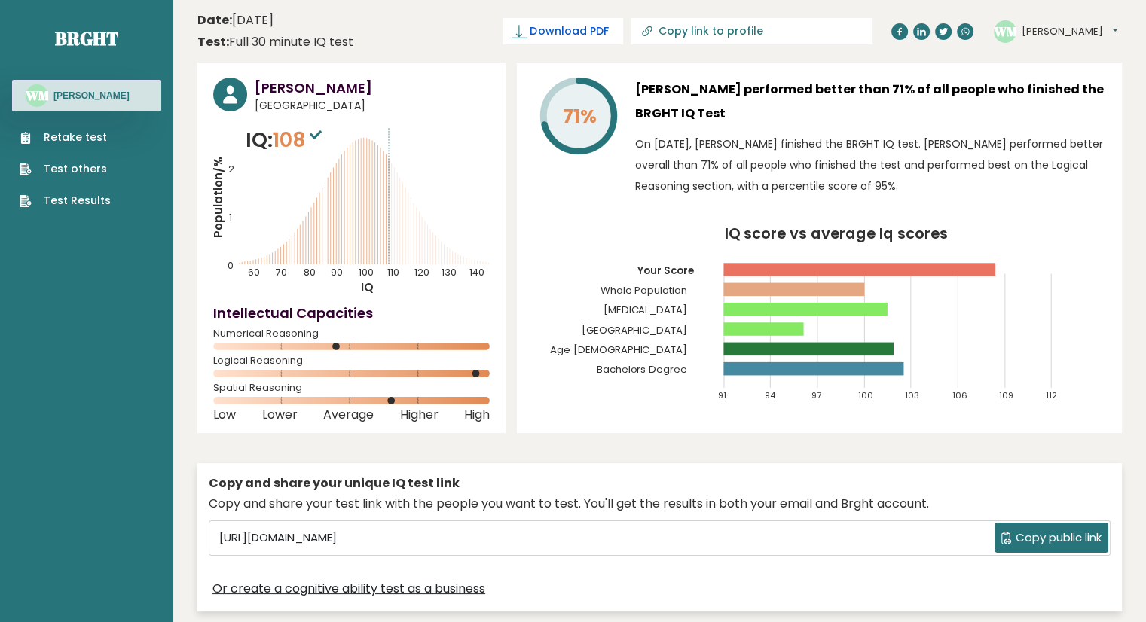
click at [618, 39] on link "Download PDF" at bounding box center [563, 31] width 121 height 26
click at [796, 38] on link "Copy link to profile" at bounding box center [752, 31] width 242 height 26
type input "https://brght.org/profile/wayne-martinez/?utm_source=share&utm_medium=copy&utm_…"
click at [861, 106] on h3 "Wayne Martinez performed better than 71% of all people who finished the BRGHT I…" at bounding box center [870, 102] width 471 height 48
click at [273, 296] on div "Wayne Martinez Philippines IQ: 108 Population/% IQ 0 1 2 60 70 80 90 100 110 12…" at bounding box center [351, 248] width 308 height 371
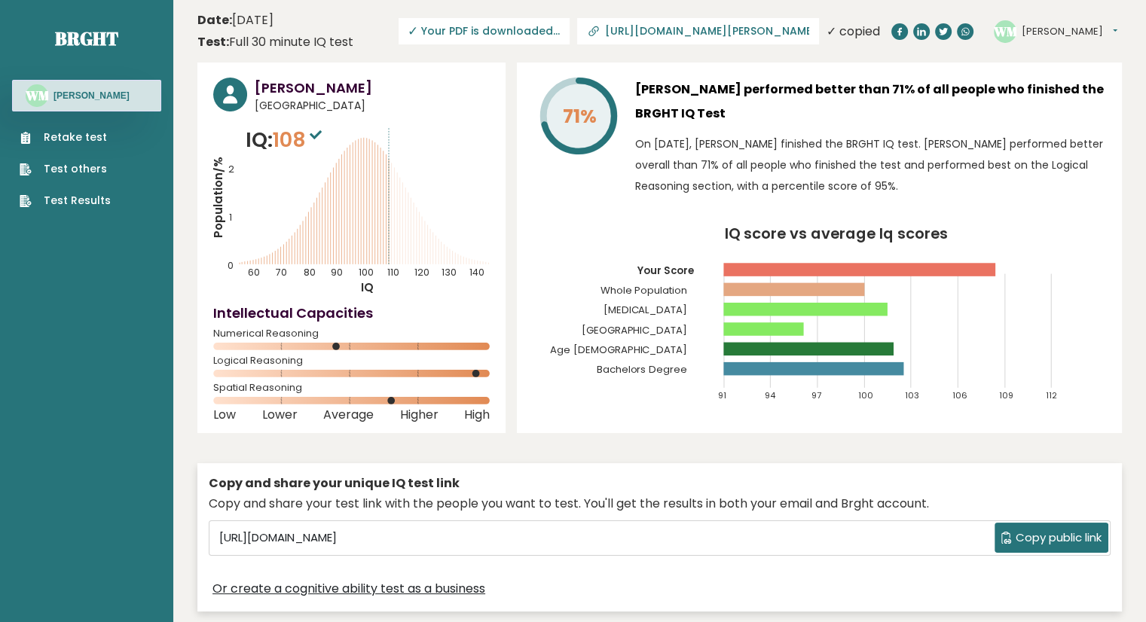
click at [953, 271] on rect at bounding box center [860, 270] width 272 height 14
